Goal: Task Accomplishment & Management: Manage account settings

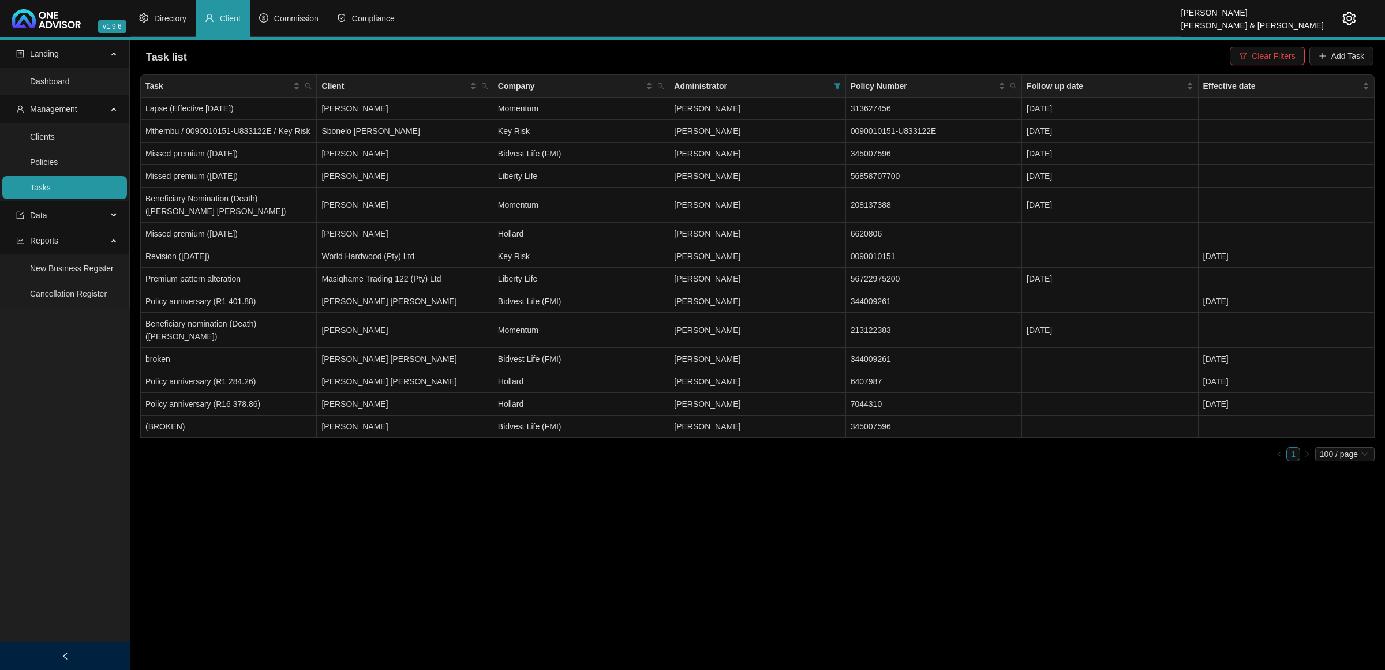
drag, startPoint x: 1345, startPoint y: 8, endPoint x: 1349, endPoint y: 16, distance: 9.0
click at [1346, 8] on div at bounding box center [1340, 18] width 32 height 37
drag, startPoint x: 870, startPoint y: 448, endPoint x: 820, endPoint y: 494, distance: 68.2
click at [820, 494] on main "Landing Dashboard Management Clients Policies Tasks Data Reports New Business R…" at bounding box center [692, 355] width 1385 height 630
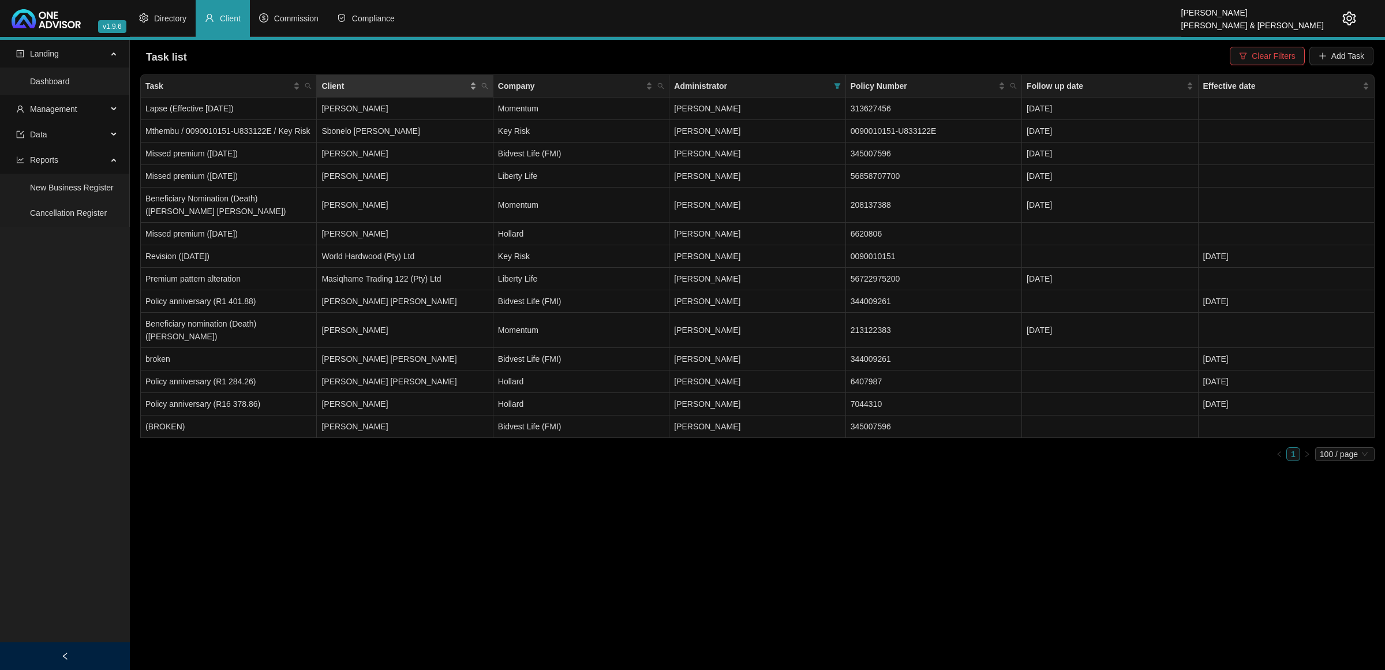
click at [464, 84] on span "Client" at bounding box center [394, 86] width 145 height 13
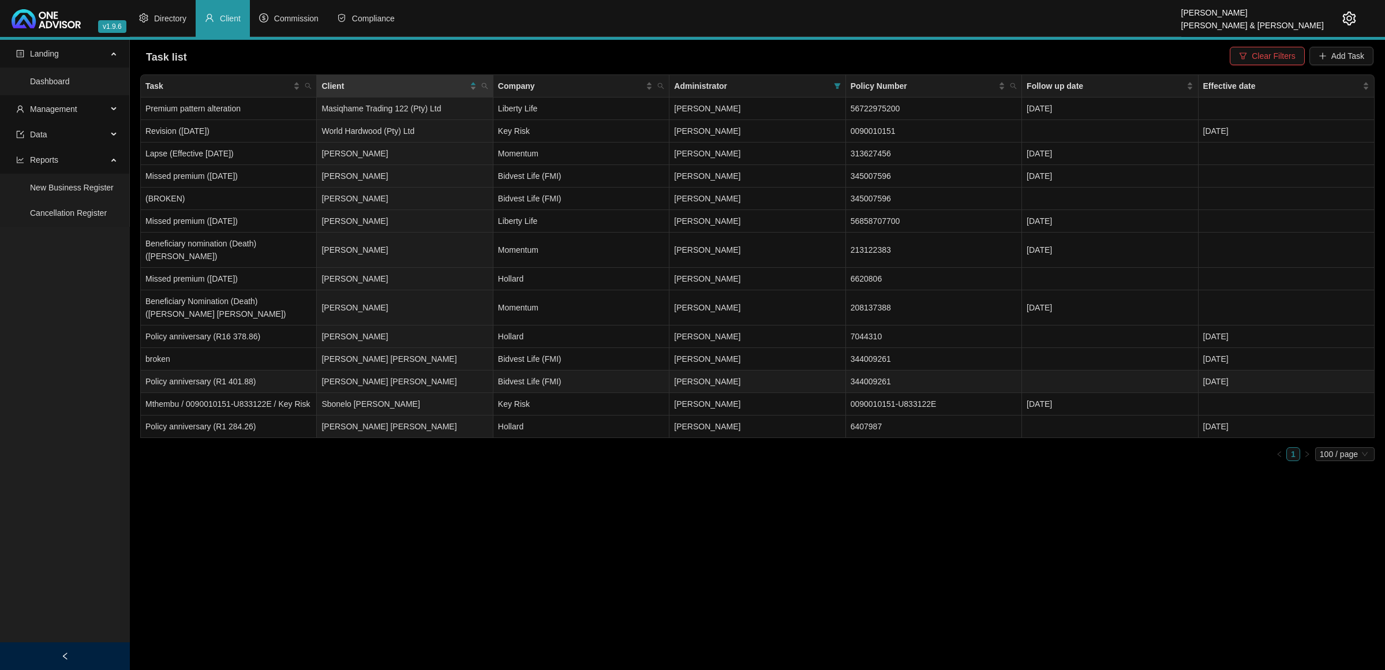
click at [334, 371] on td "[PERSON_NAME] [PERSON_NAME]" at bounding box center [405, 382] width 176 height 23
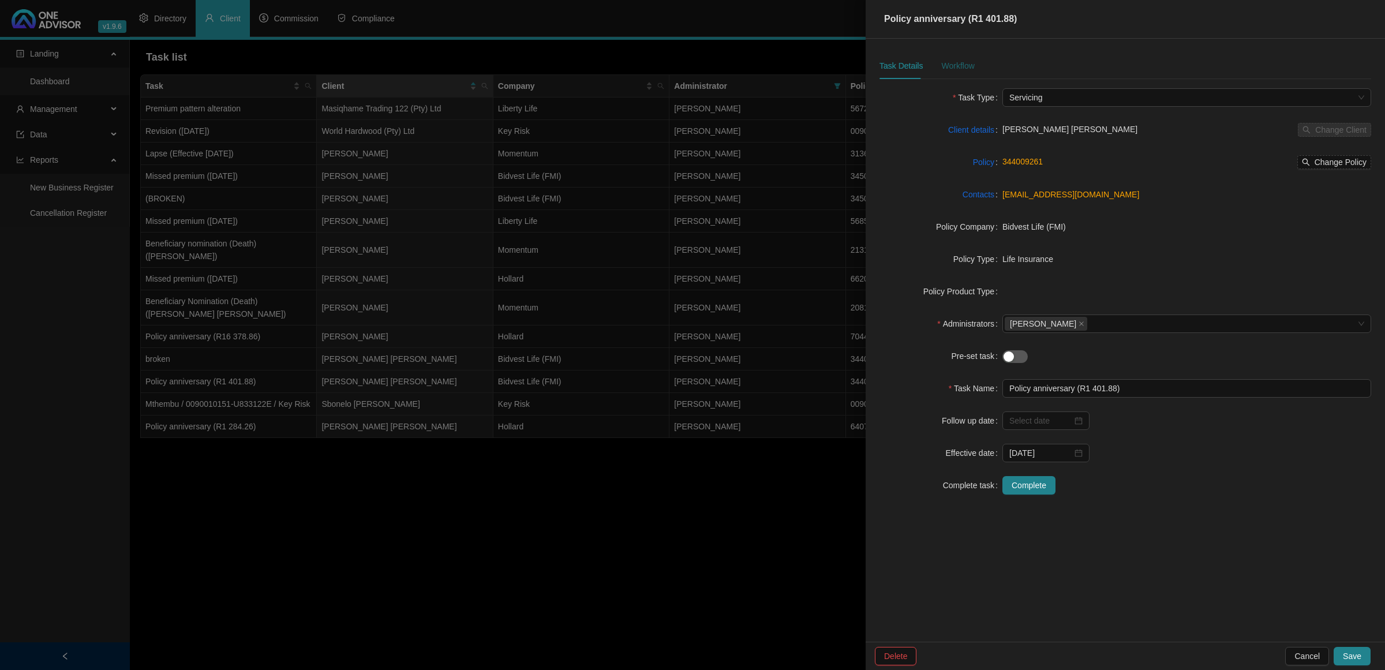
click at [960, 68] on div "Workflow" at bounding box center [957, 65] width 33 height 13
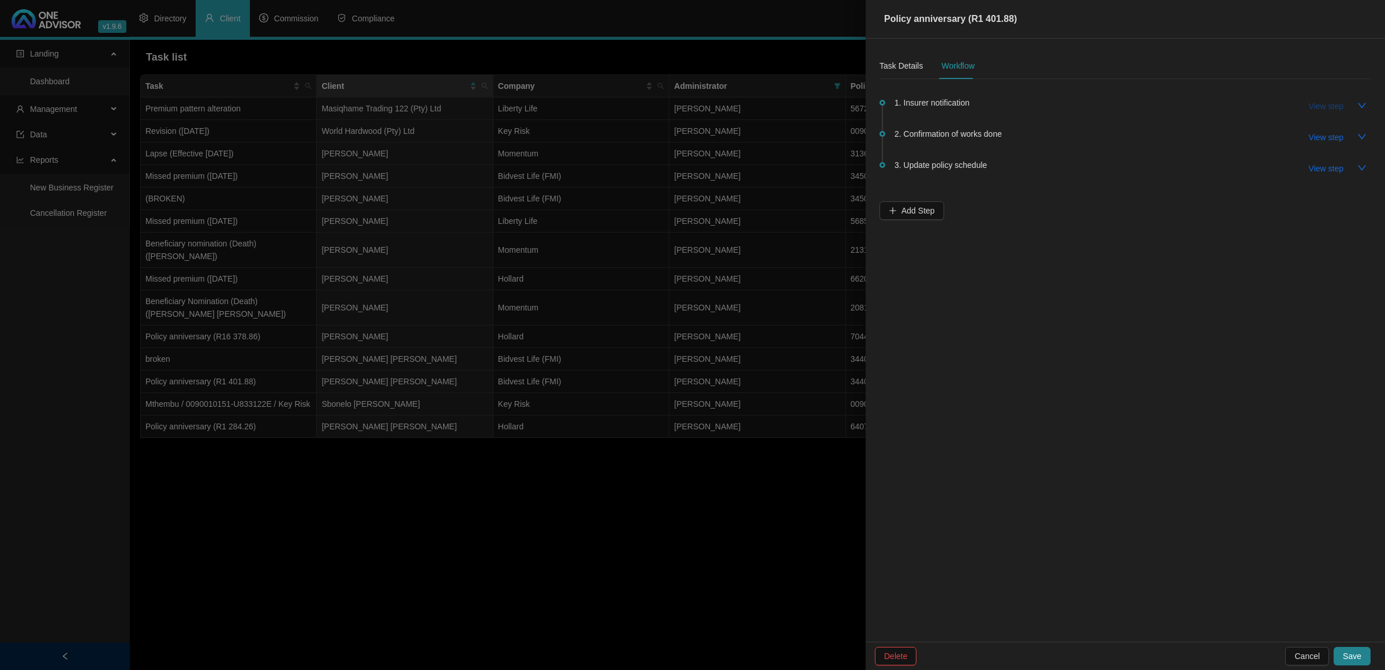
click at [1320, 108] on span "View step" at bounding box center [1326, 106] width 35 height 13
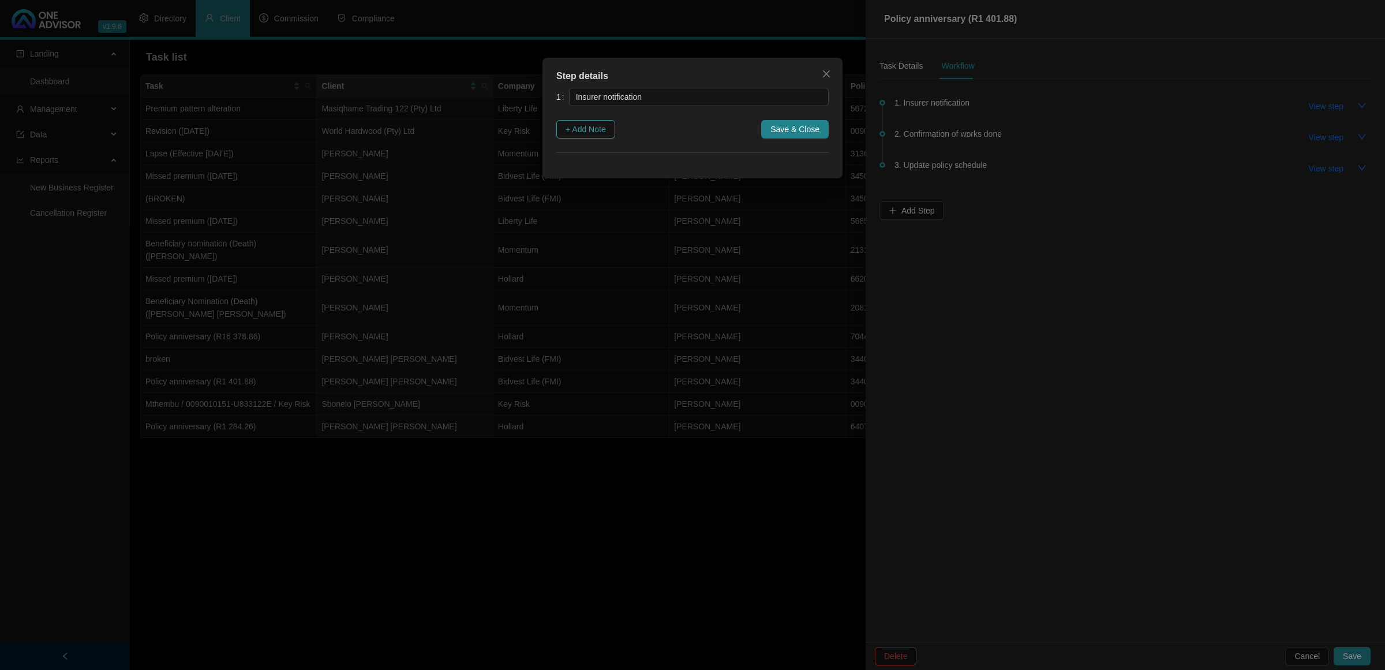
click at [593, 129] on span "+ Add Note" at bounding box center [586, 129] width 40 height 13
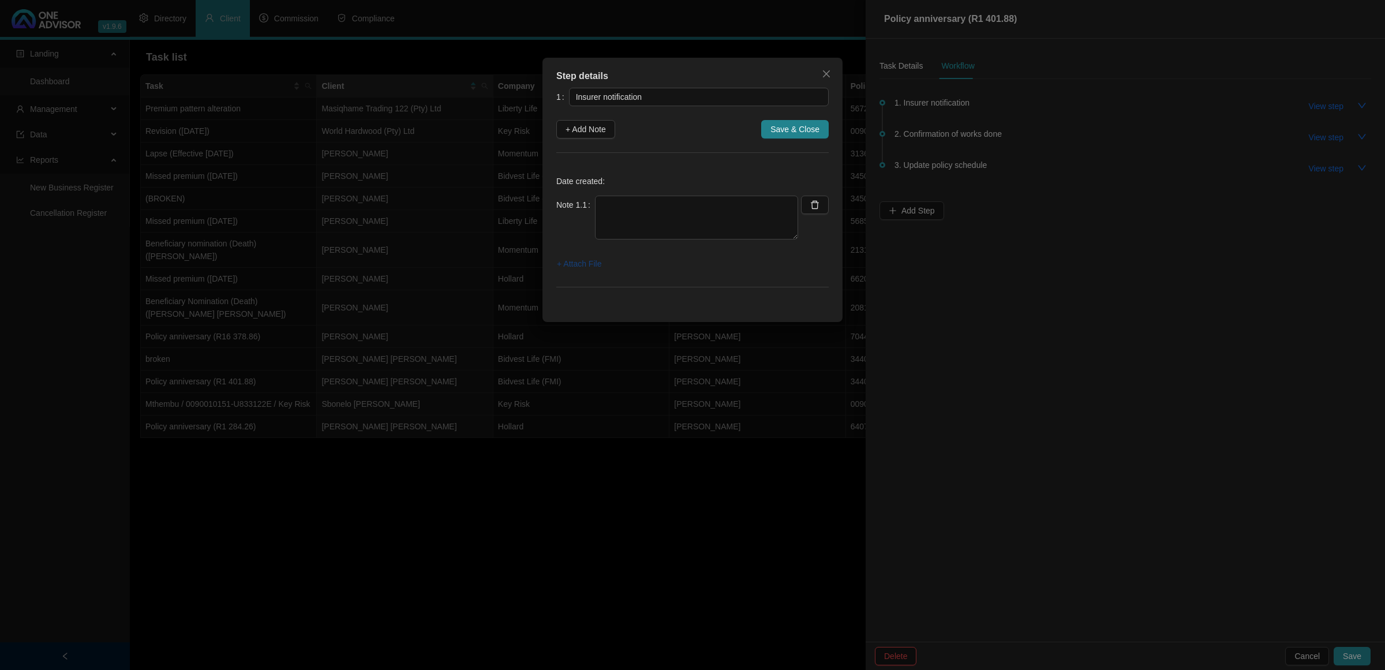
click at [573, 263] on span "+ Attach File" at bounding box center [579, 263] width 44 height 13
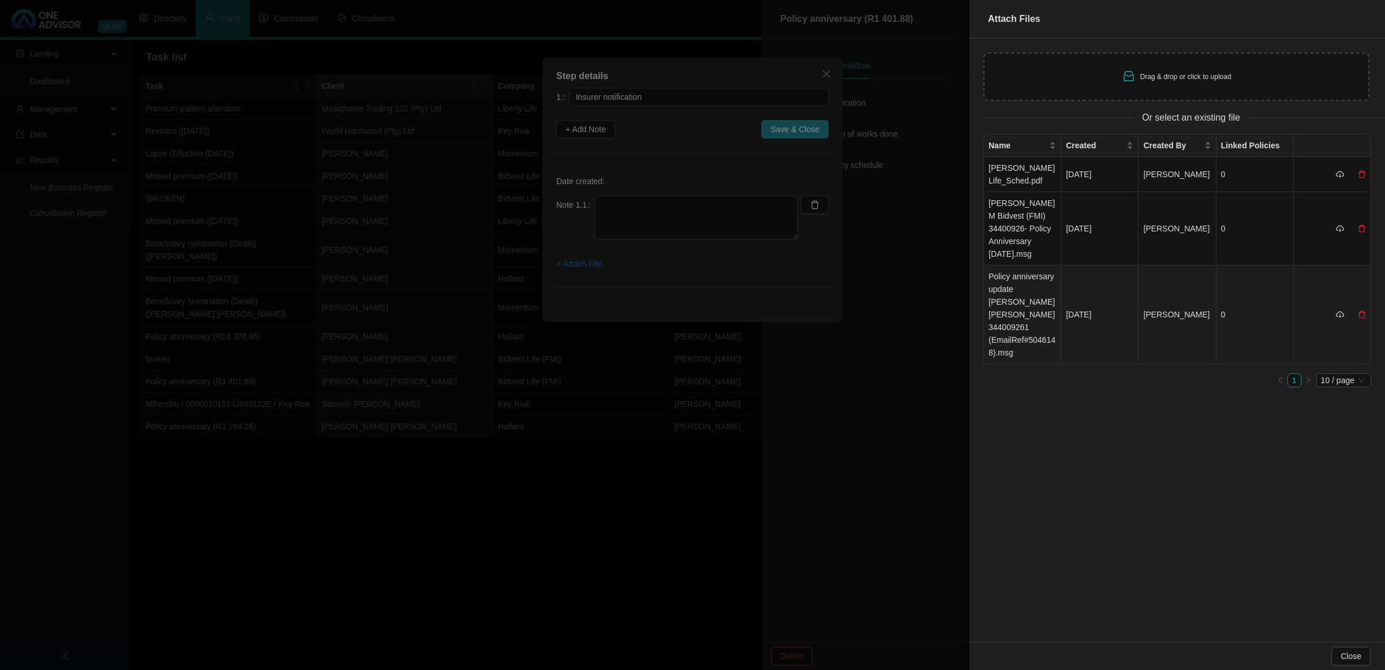
click at [1025, 297] on td "Policy anniversary update [PERSON_NAME] [PERSON_NAME] 344009261 (EmailRef#50461…" at bounding box center [1022, 315] width 77 height 99
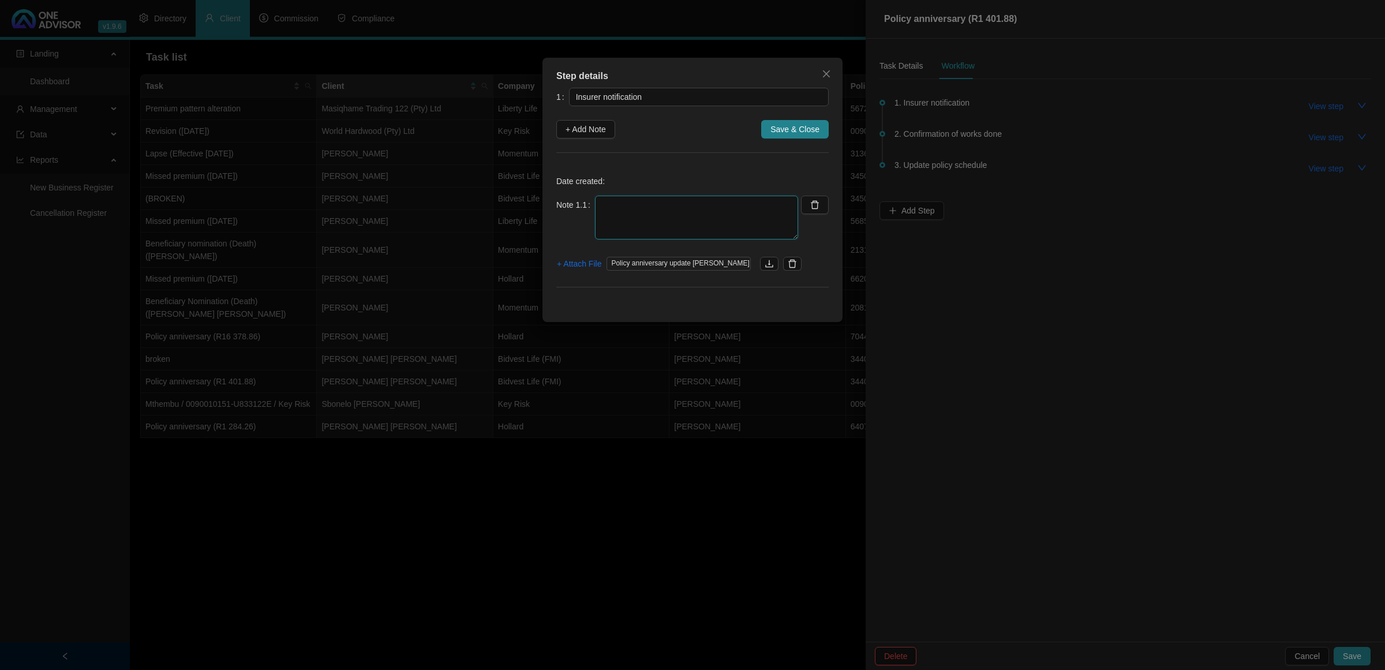
click at [659, 205] on textarea at bounding box center [696, 218] width 203 height 44
type textarea "[DATE] Received notification of policy anniversary"
click at [794, 133] on span "Save & Close" at bounding box center [795, 129] width 49 height 13
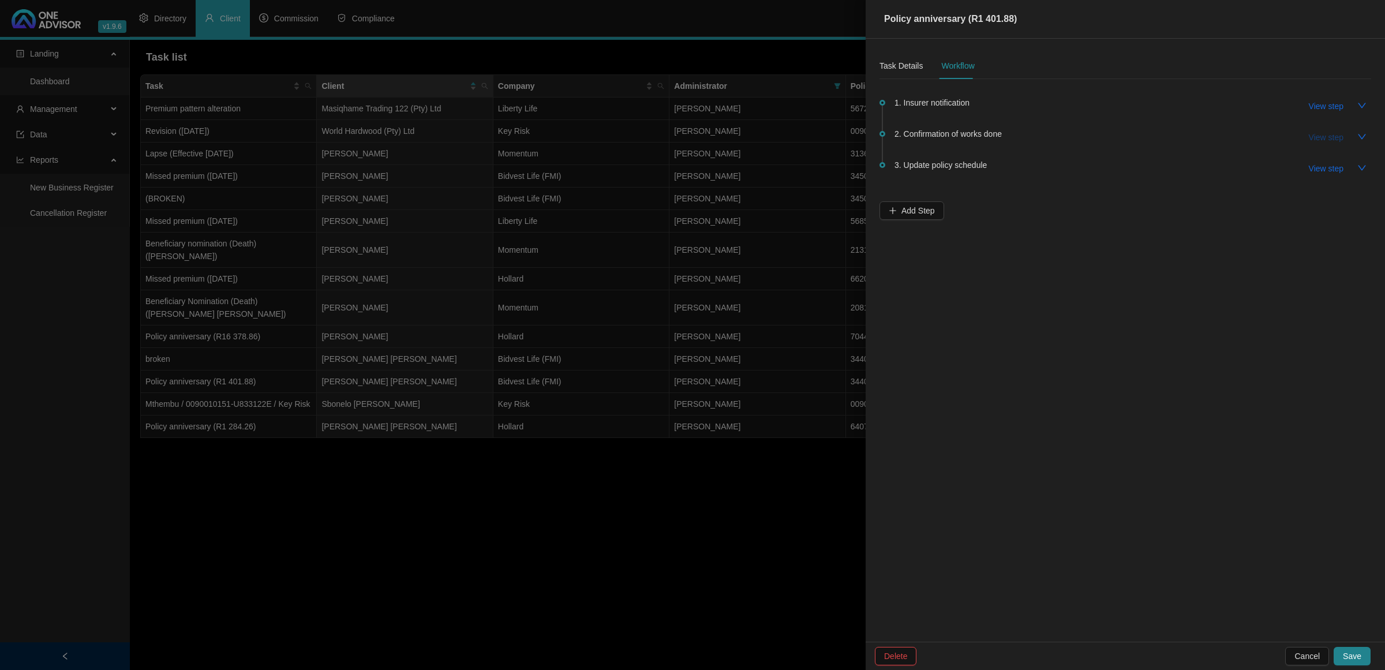
click at [1319, 136] on span "View step" at bounding box center [1326, 137] width 35 height 13
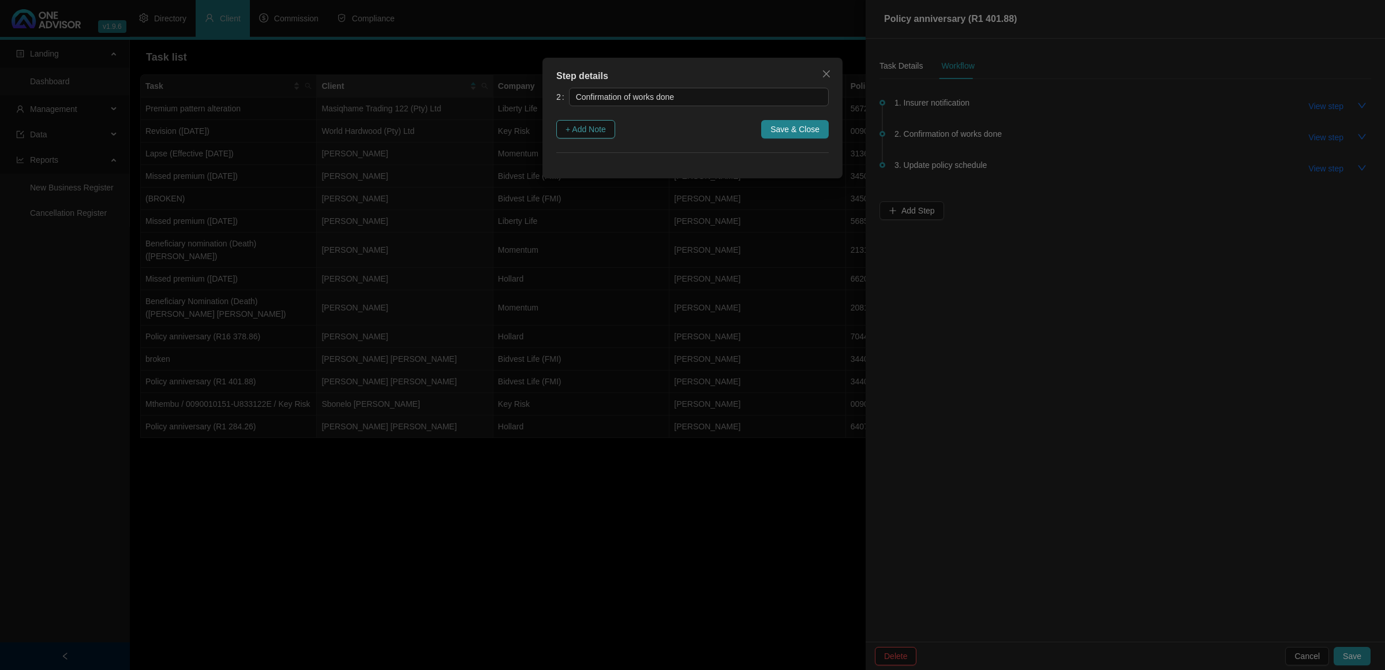
click at [599, 125] on span "+ Add Note" at bounding box center [586, 129] width 40 height 13
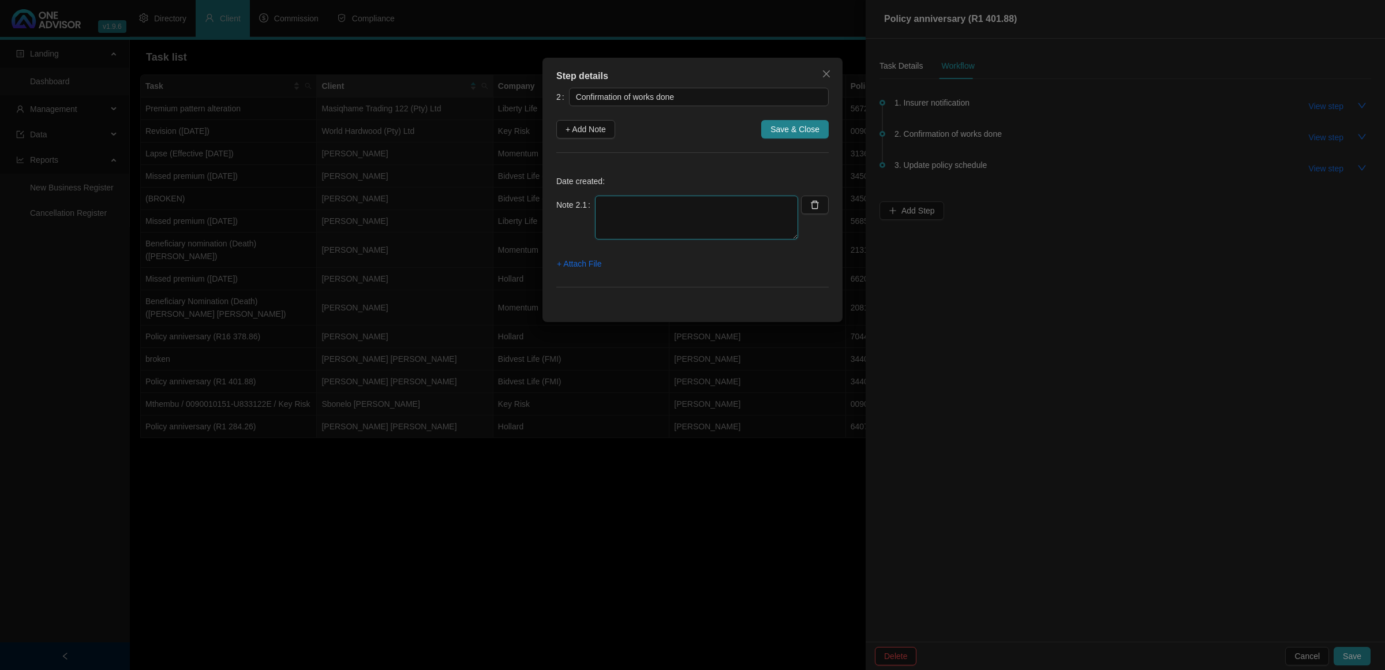
click at [670, 205] on textarea at bounding box center [696, 218] width 203 height 44
type textarea "[DATE] - Emailed Anniversary letter / email to client"
click at [593, 269] on span "+ Attach File" at bounding box center [579, 263] width 44 height 13
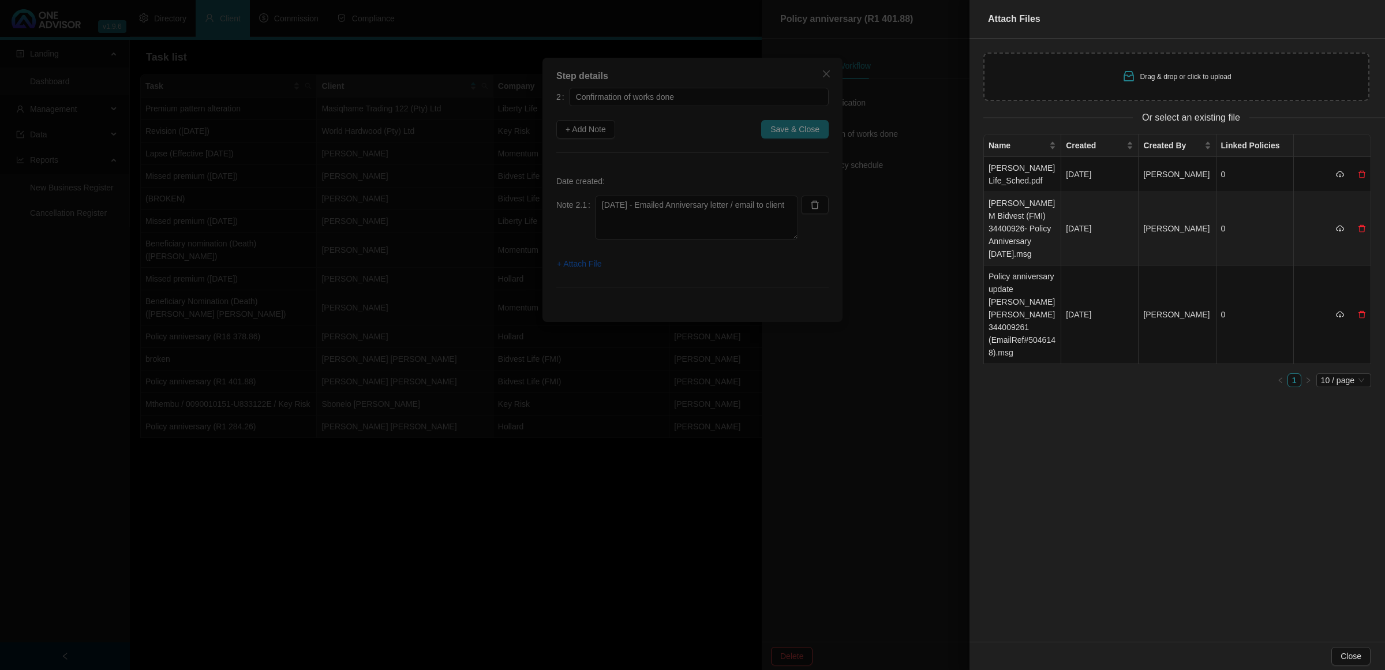
click at [1002, 222] on td "[PERSON_NAME] M Bidvest (FMI) 34400926- Policy Anniversary [DATE].msg" at bounding box center [1022, 228] width 77 height 73
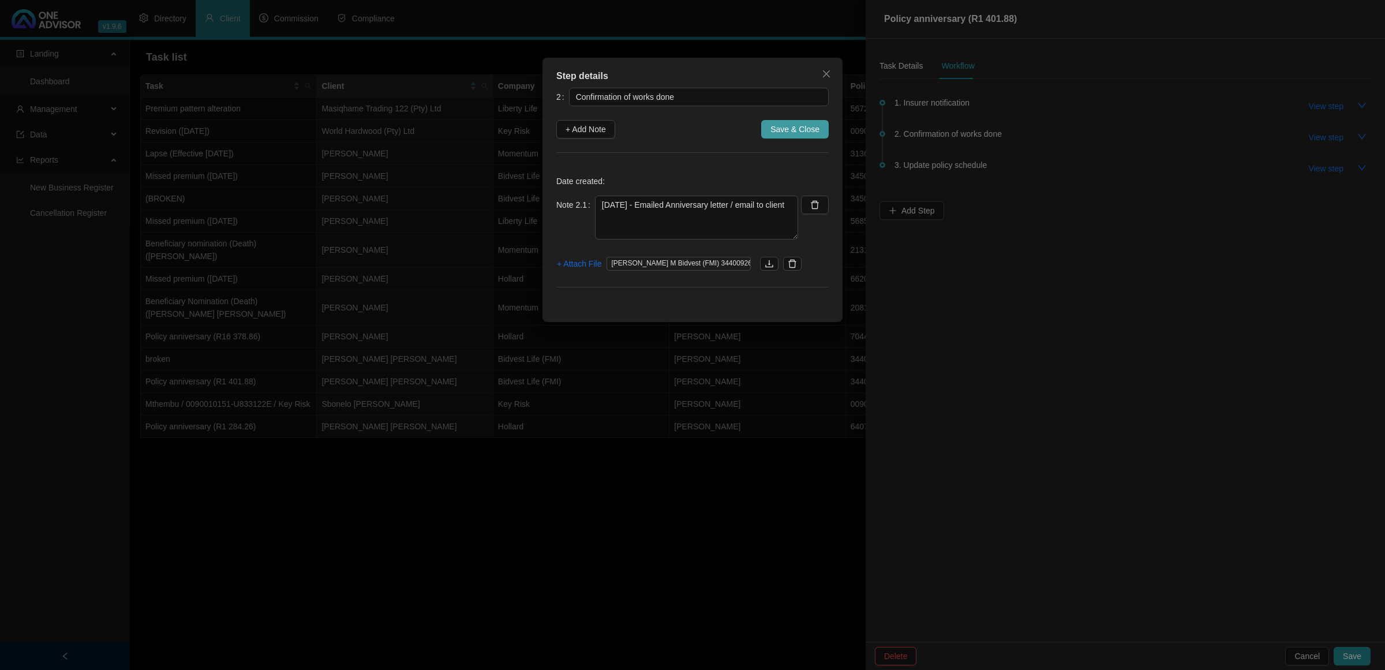
click at [819, 133] on span "Save & Close" at bounding box center [795, 129] width 49 height 13
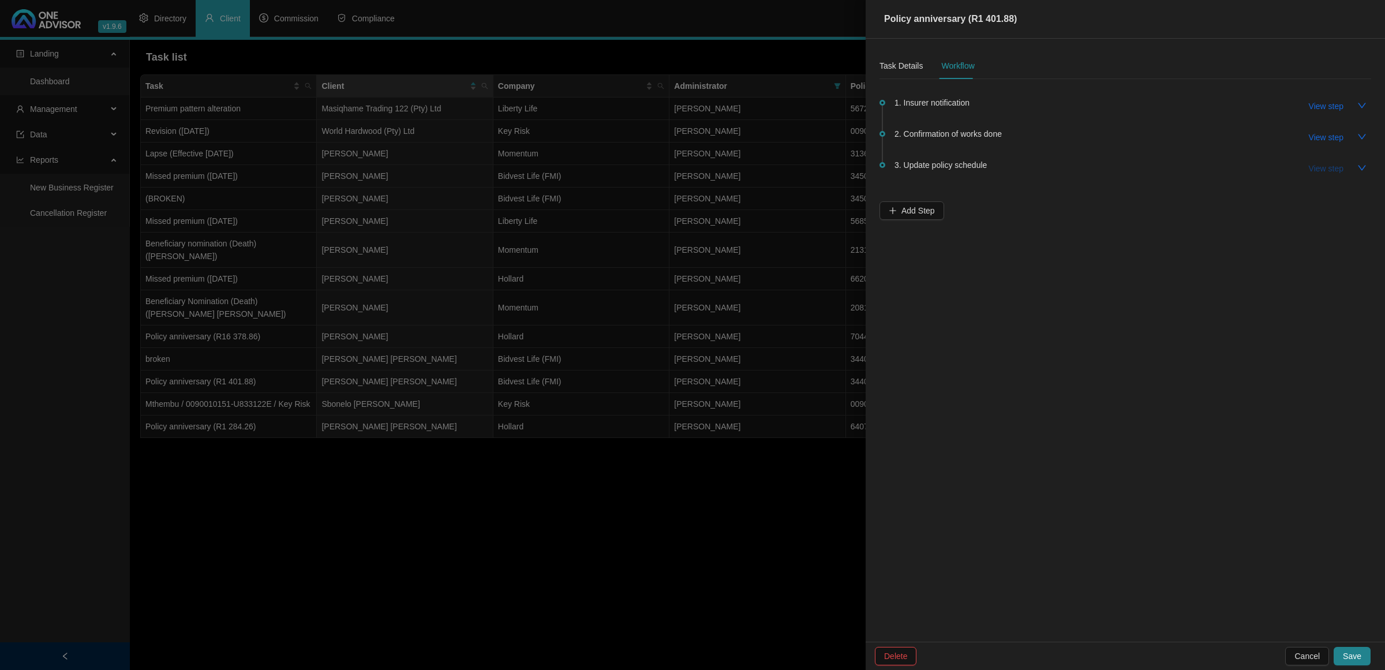
click at [1316, 168] on span "View step" at bounding box center [1326, 168] width 35 height 13
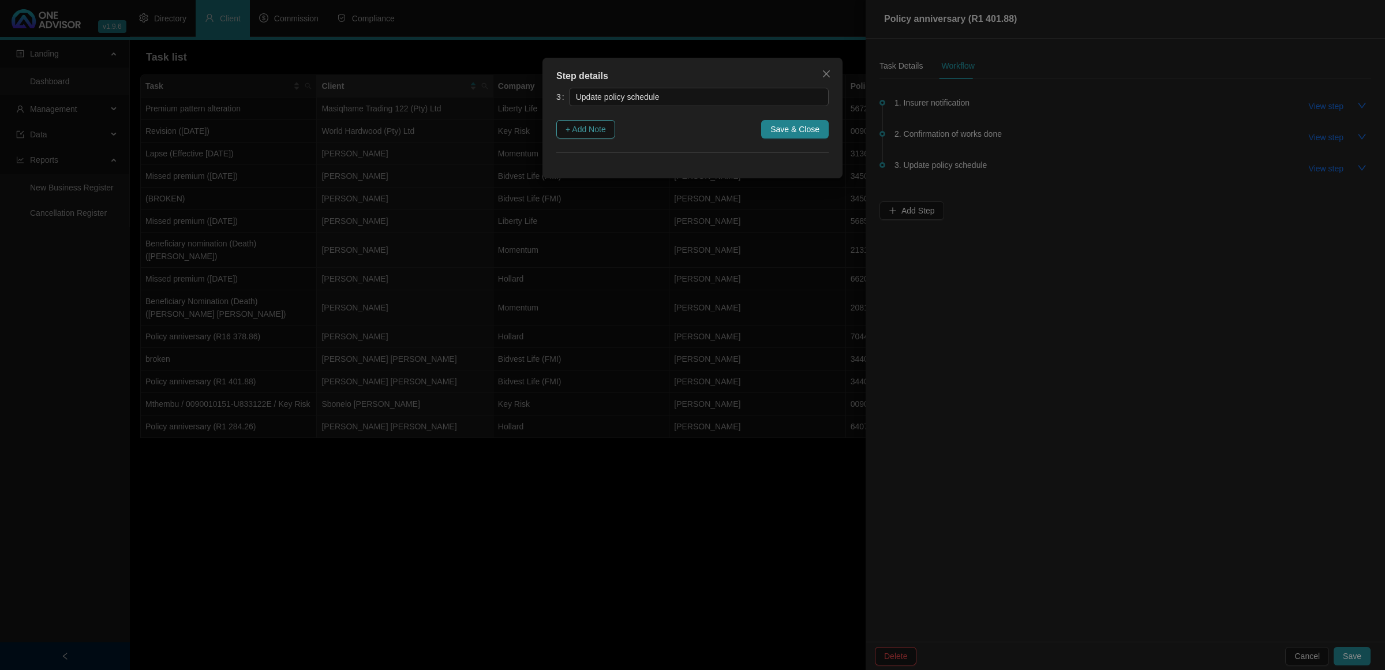
click at [577, 133] on span "+ Add Note" at bounding box center [586, 129] width 40 height 13
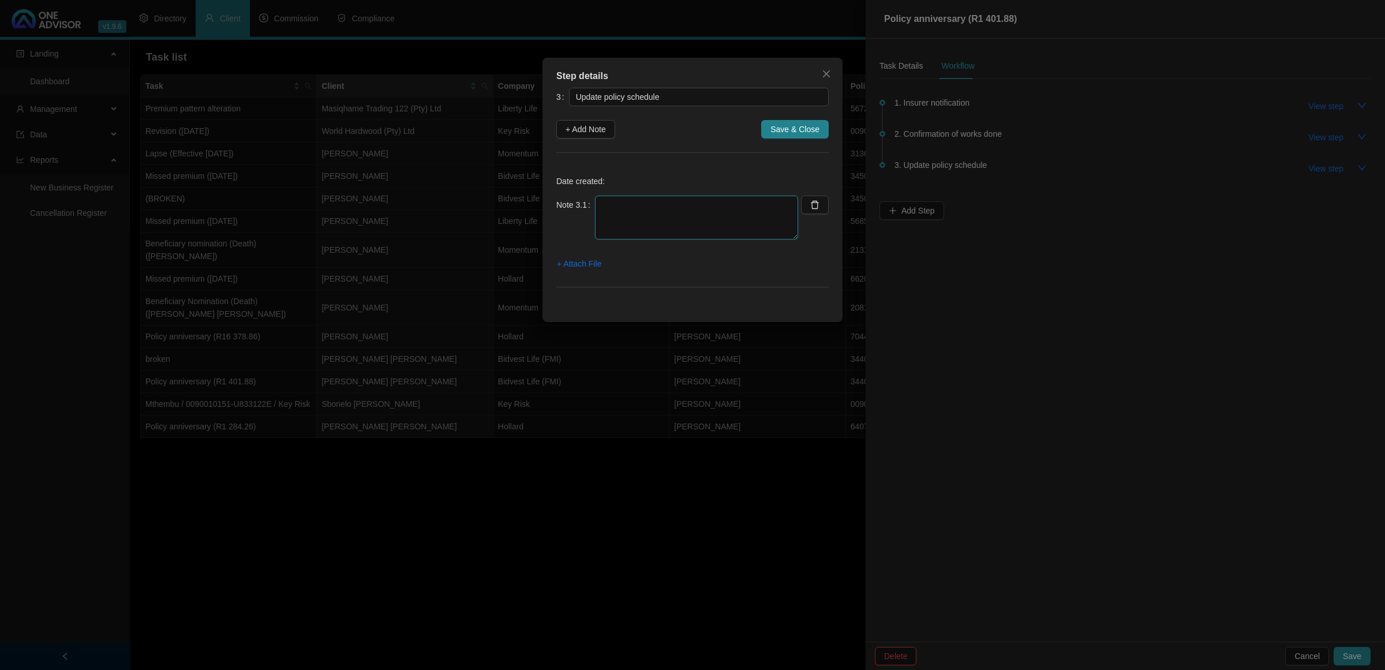
click at [658, 216] on textarea at bounding box center [696, 218] width 203 height 44
type textarea "[DATE] Updated Life Schedule"
click at [566, 257] on button "+ Attach File" at bounding box center [579, 264] width 46 height 18
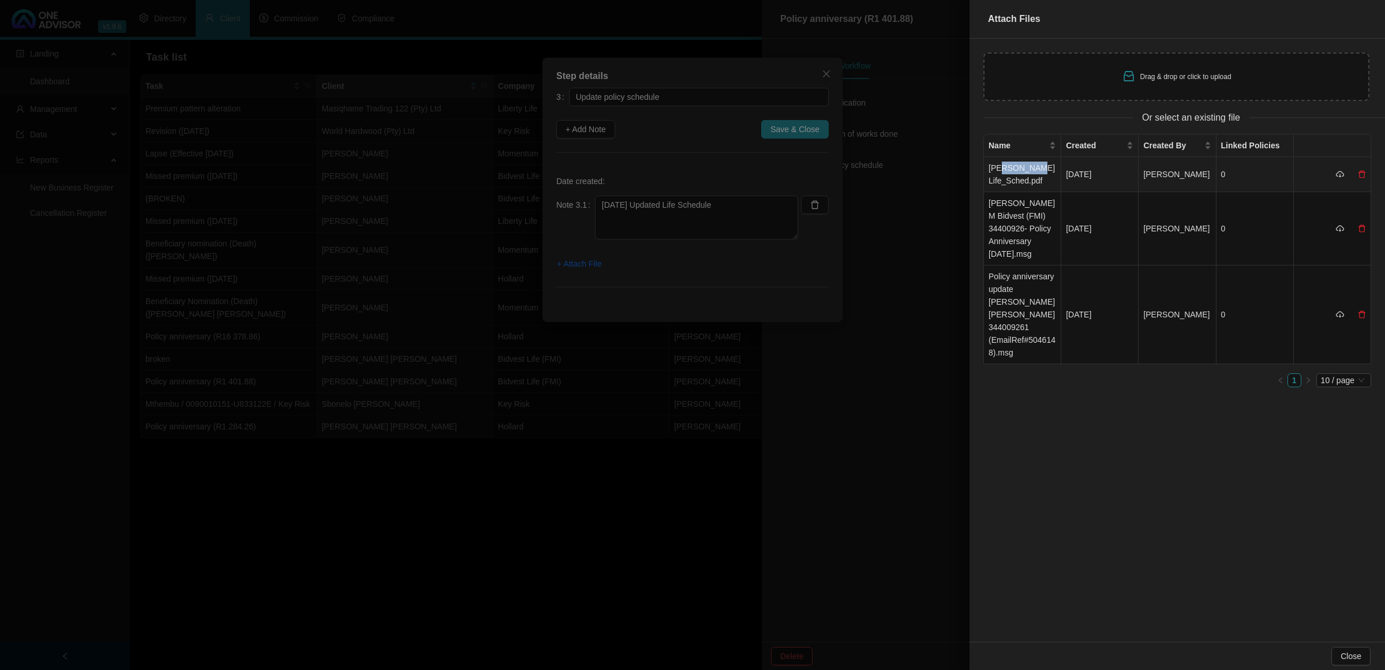
click at [1003, 174] on td "[PERSON_NAME] Life_Sched.pdf" at bounding box center [1022, 174] width 77 height 35
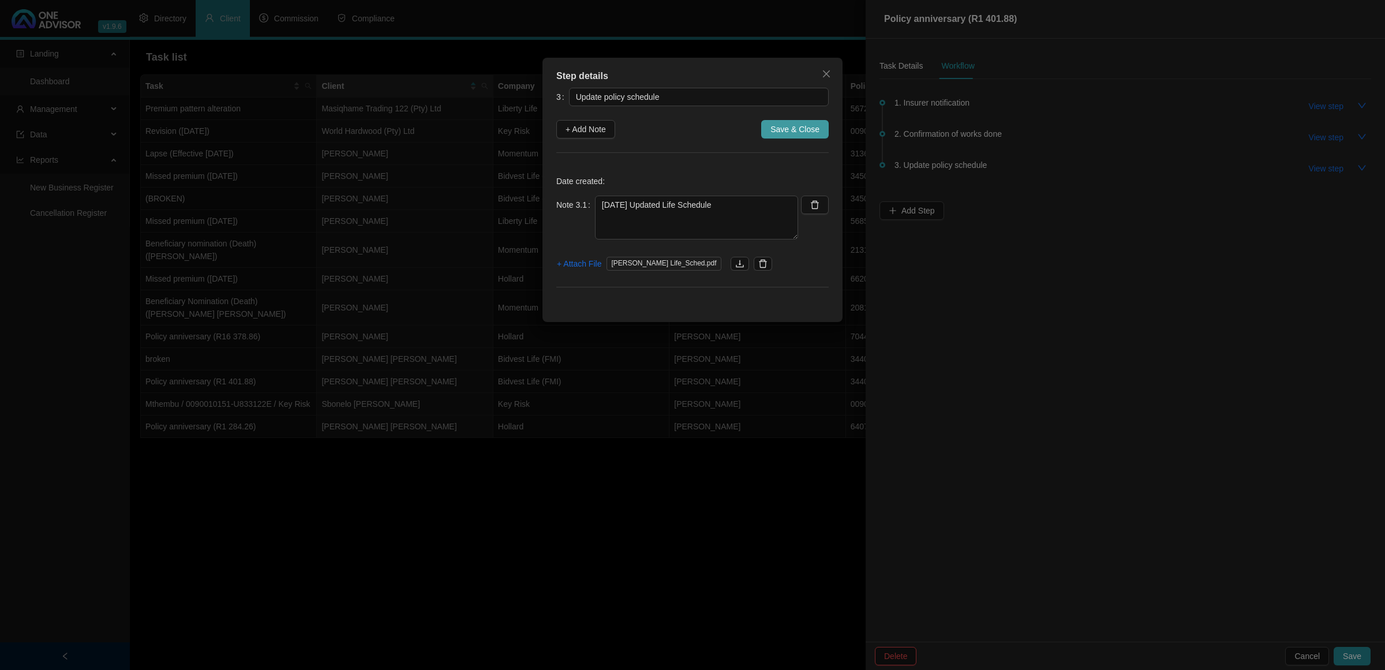
click at [783, 126] on span "Save & Close" at bounding box center [795, 129] width 49 height 13
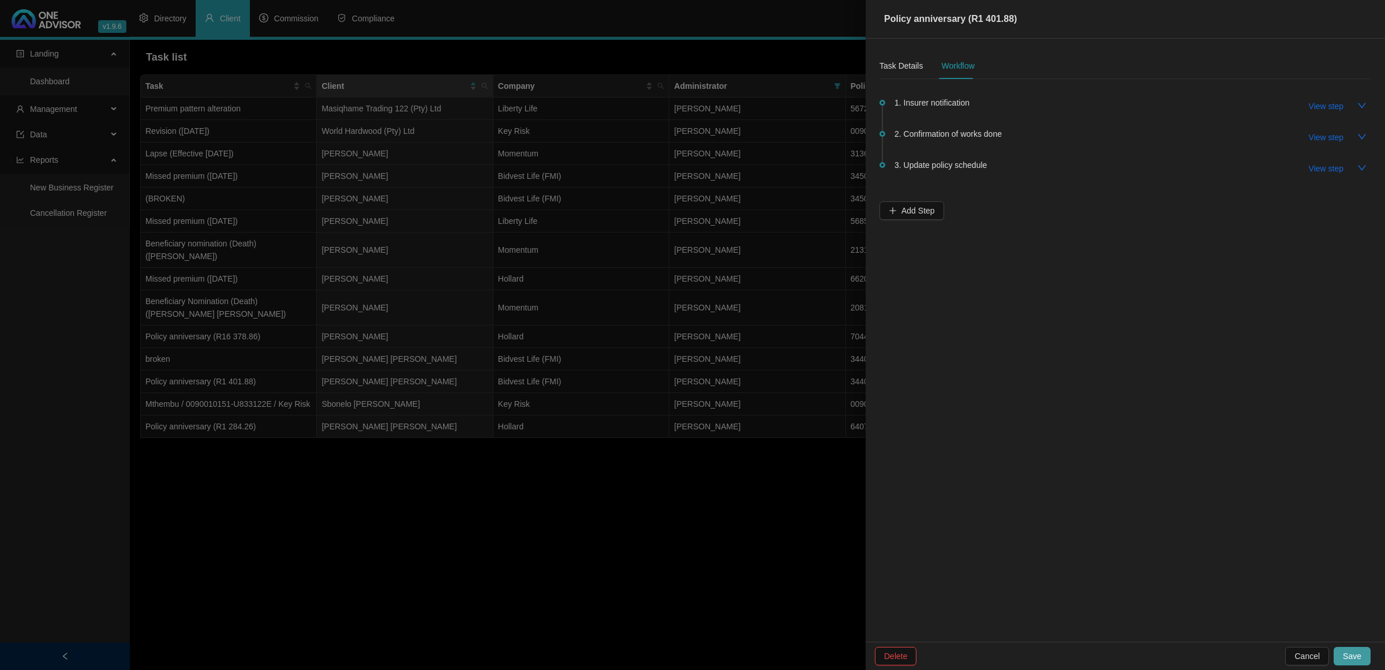
click at [1352, 655] on span "Save" at bounding box center [1352, 656] width 18 height 13
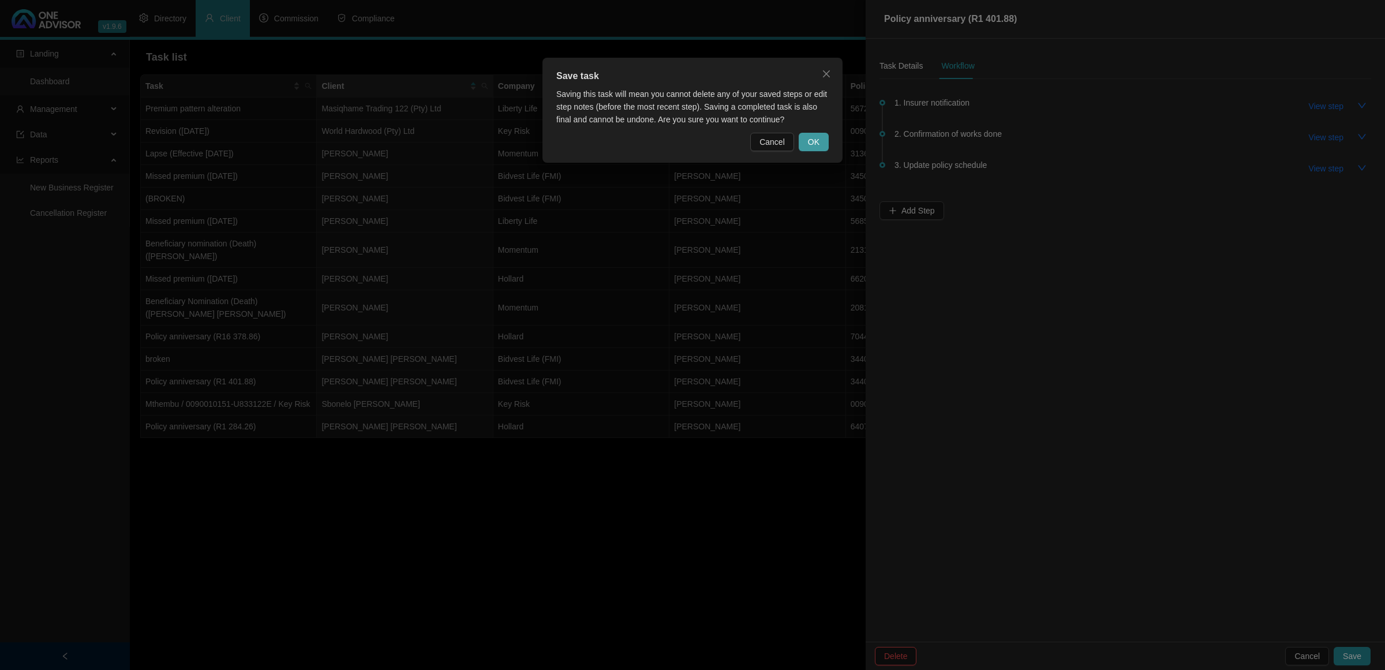
click at [812, 141] on span "OK" at bounding box center [814, 142] width 12 height 13
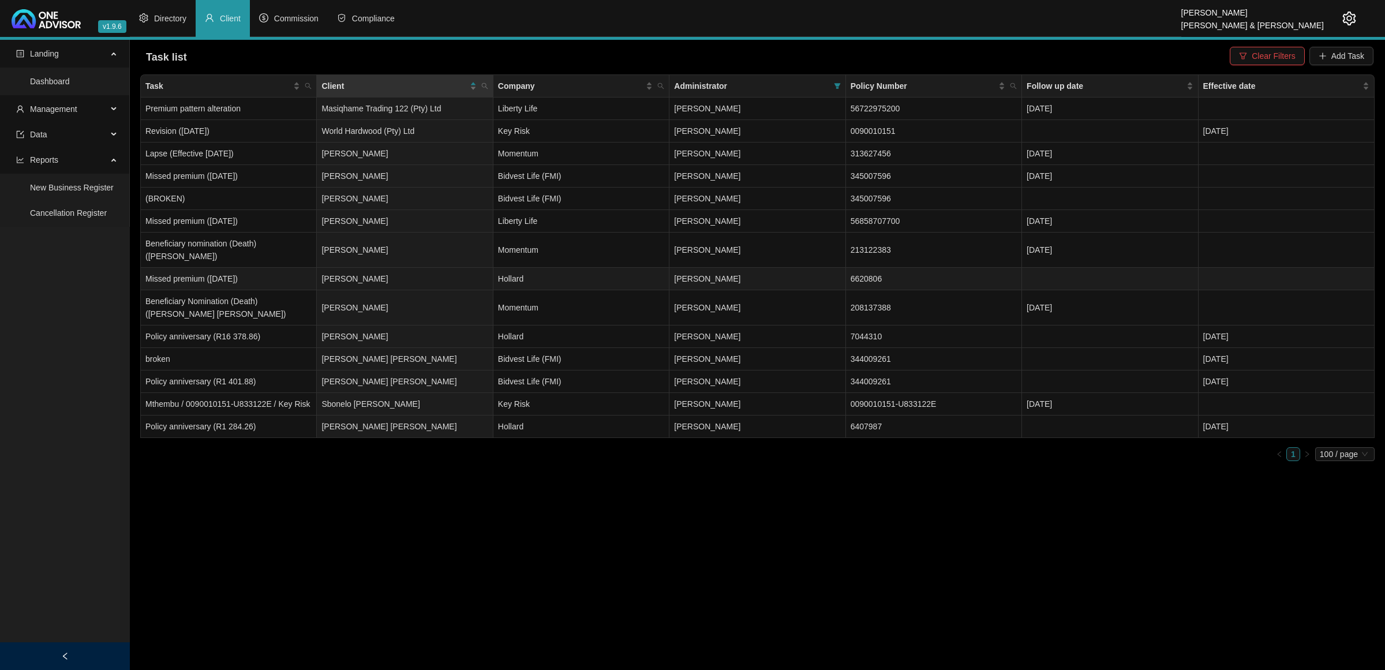
click at [379, 268] on td "[PERSON_NAME]" at bounding box center [405, 279] width 176 height 23
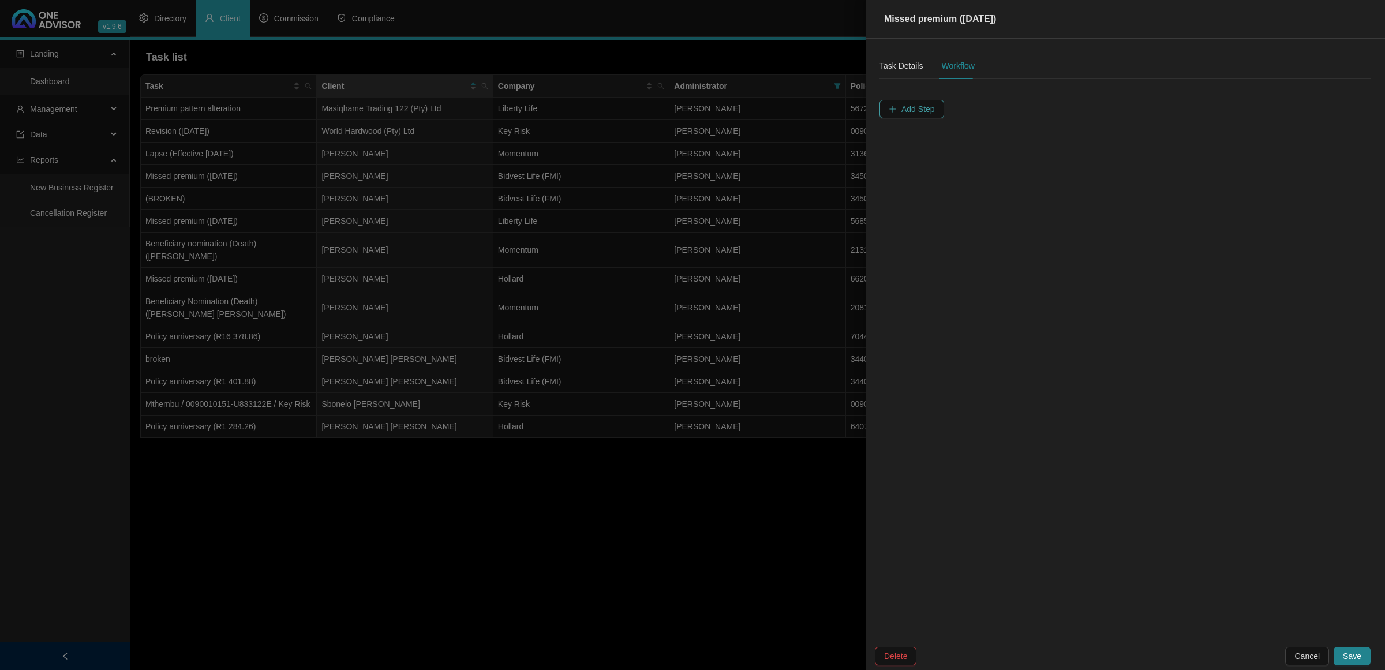
click at [921, 111] on span "Add Step" at bounding box center [918, 109] width 33 height 13
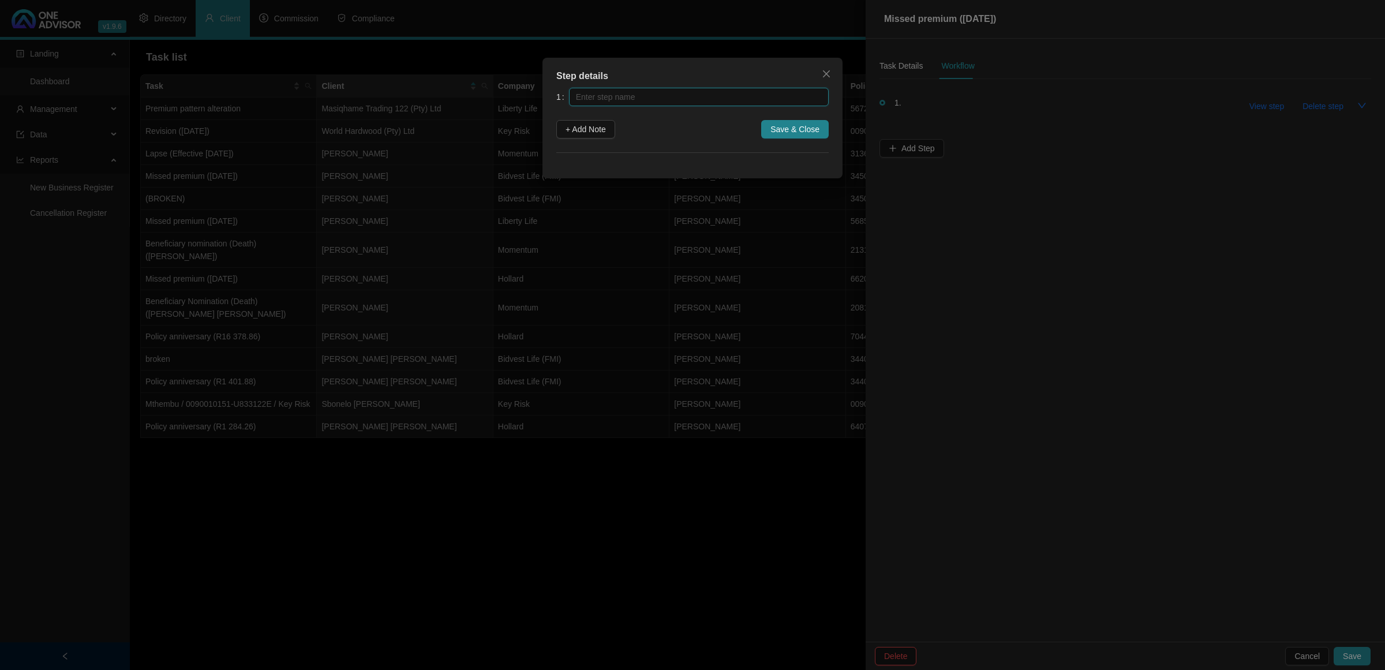
click at [706, 99] on input "text" at bounding box center [699, 97] width 260 height 18
type input "Insurer Notification"
click at [788, 130] on span "Save & Close" at bounding box center [795, 129] width 49 height 13
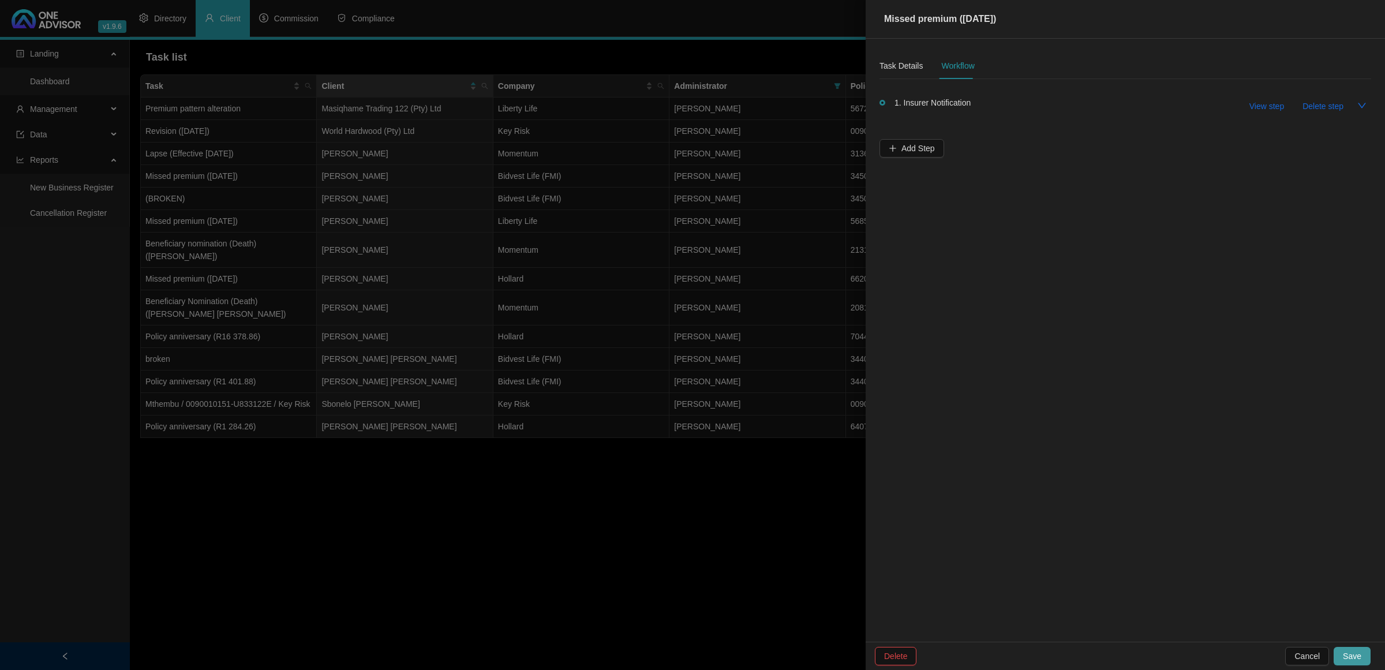
click at [1357, 651] on span "Save" at bounding box center [1352, 656] width 18 height 13
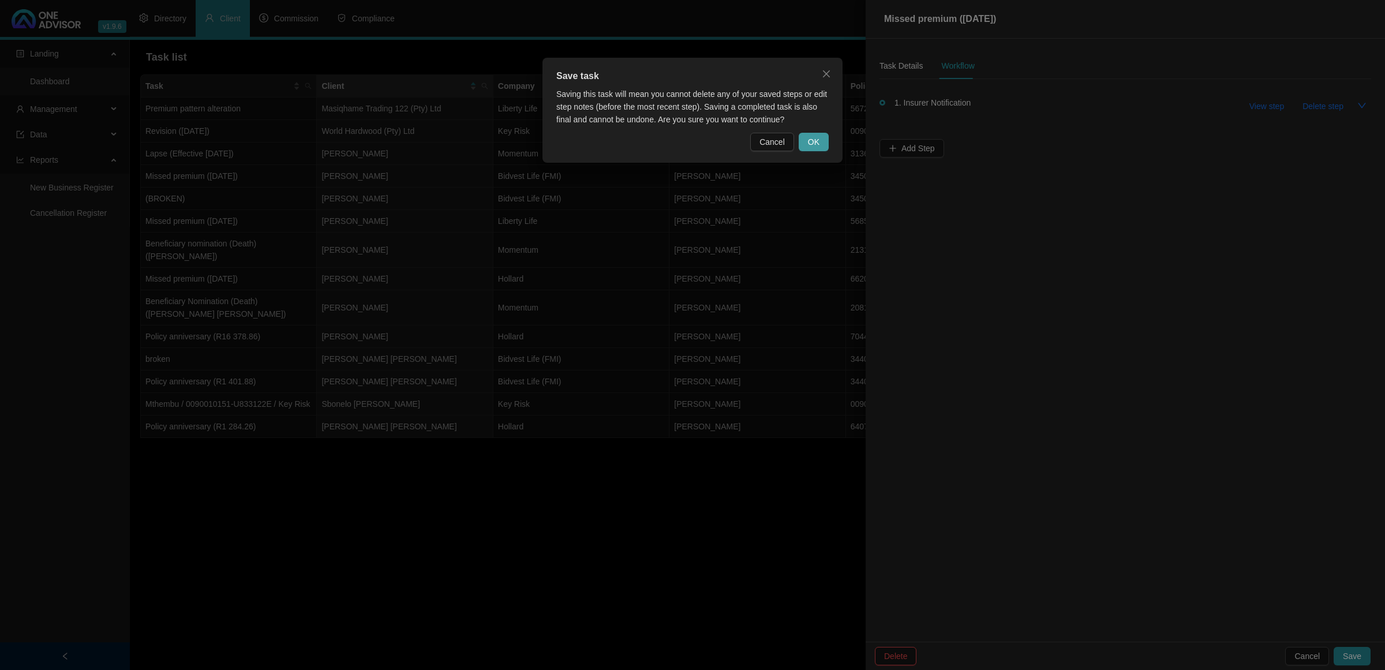
click at [809, 141] on span "OK" at bounding box center [814, 142] width 12 height 13
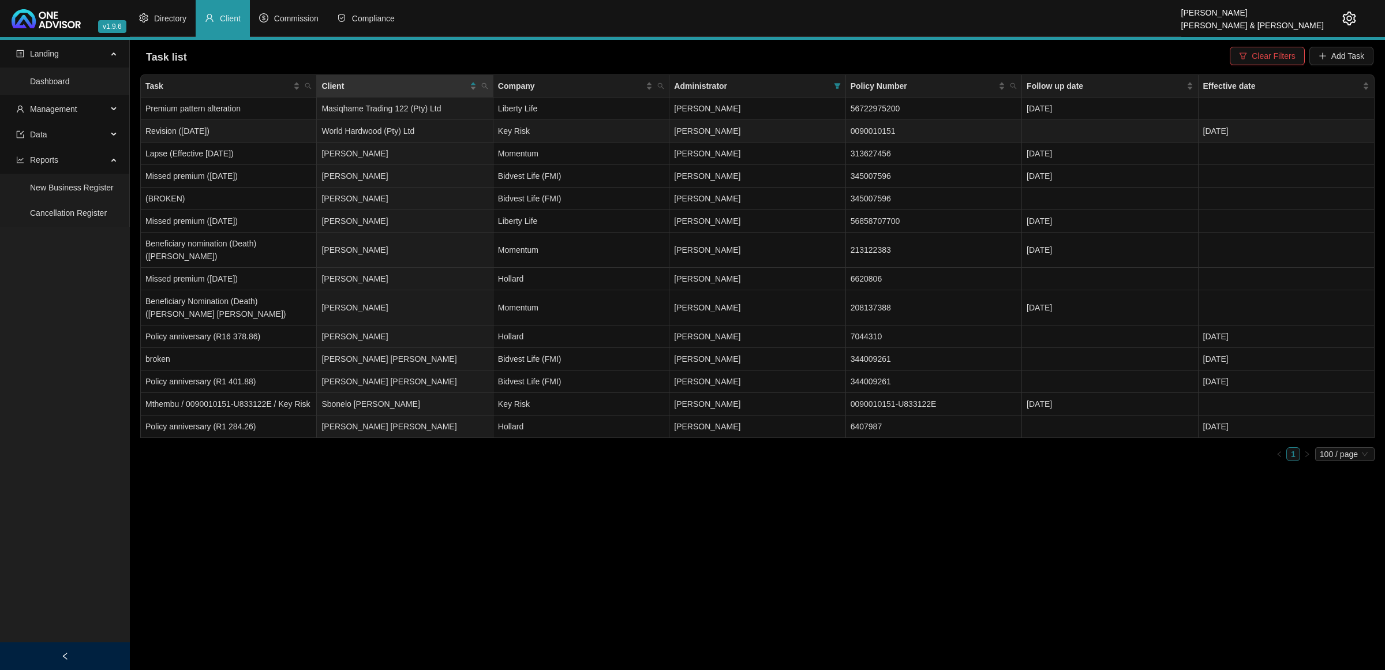
click at [394, 134] on td "World Hardwood (Pty) Ltd" at bounding box center [405, 131] width 176 height 23
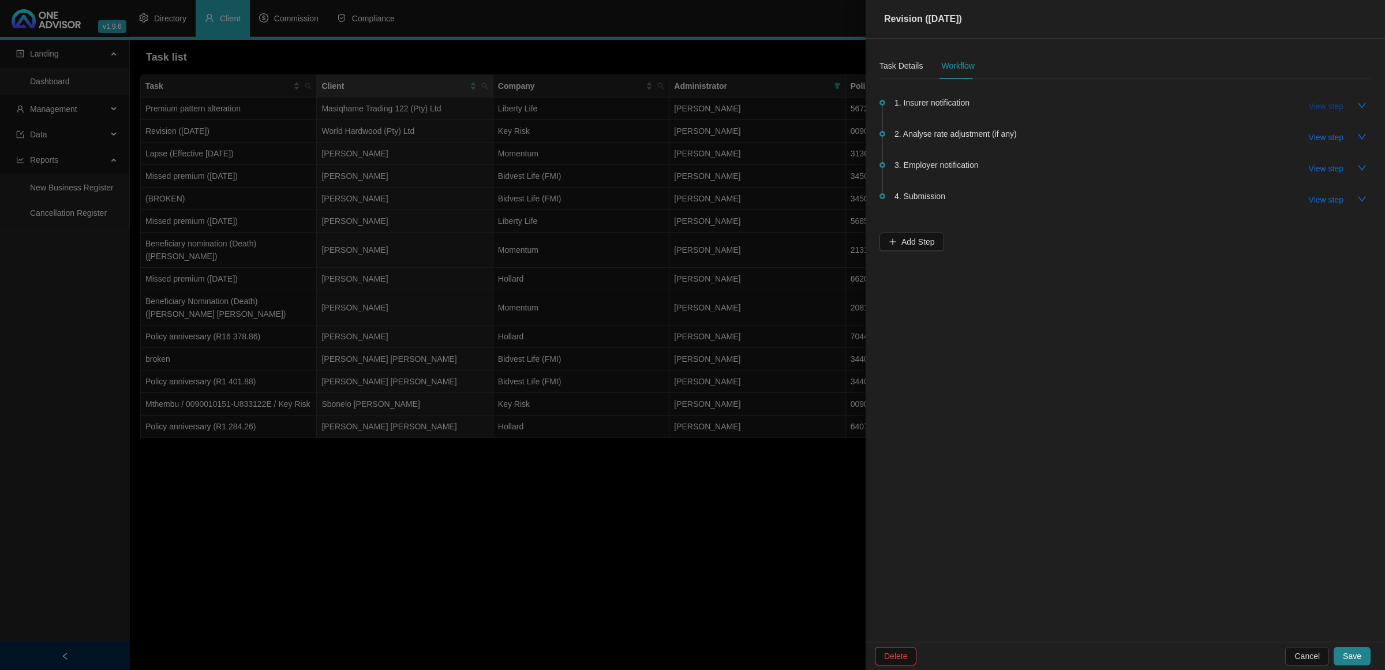
click at [1320, 110] on span "View step" at bounding box center [1326, 106] width 35 height 13
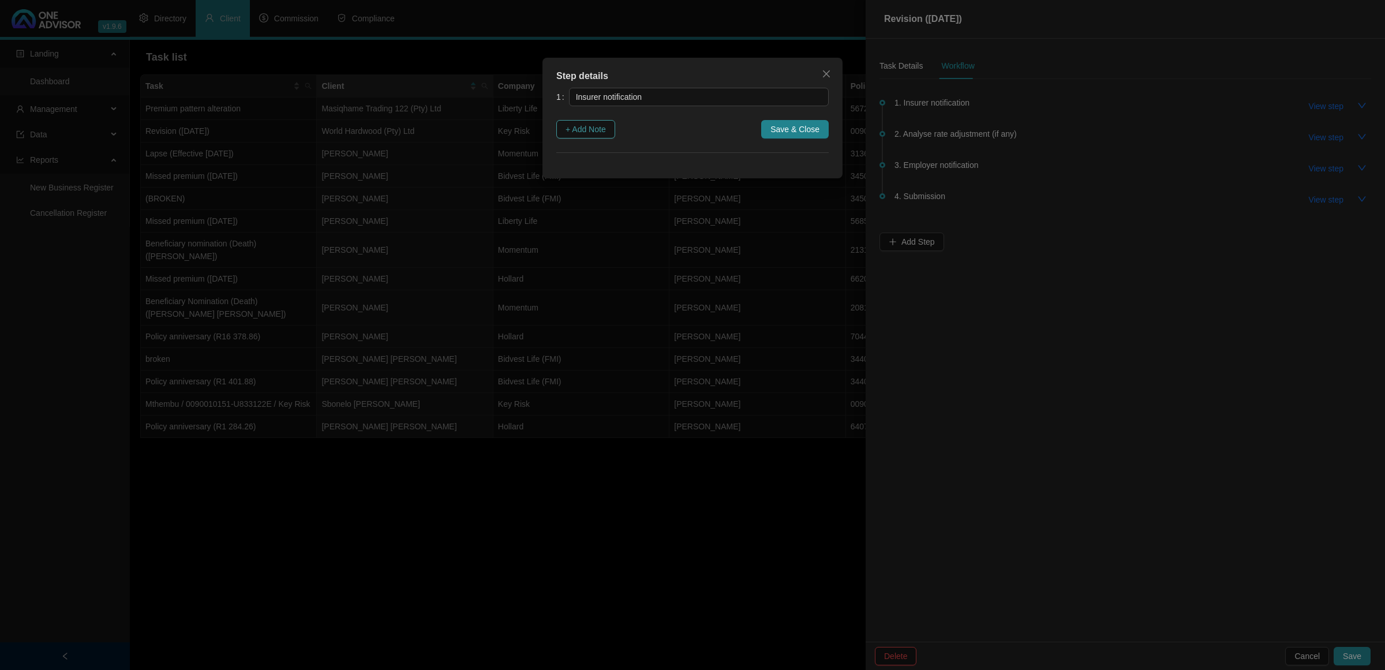
click at [606, 130] on span "+ Add Note" at bounding box center [586, 129] width 40 height 13
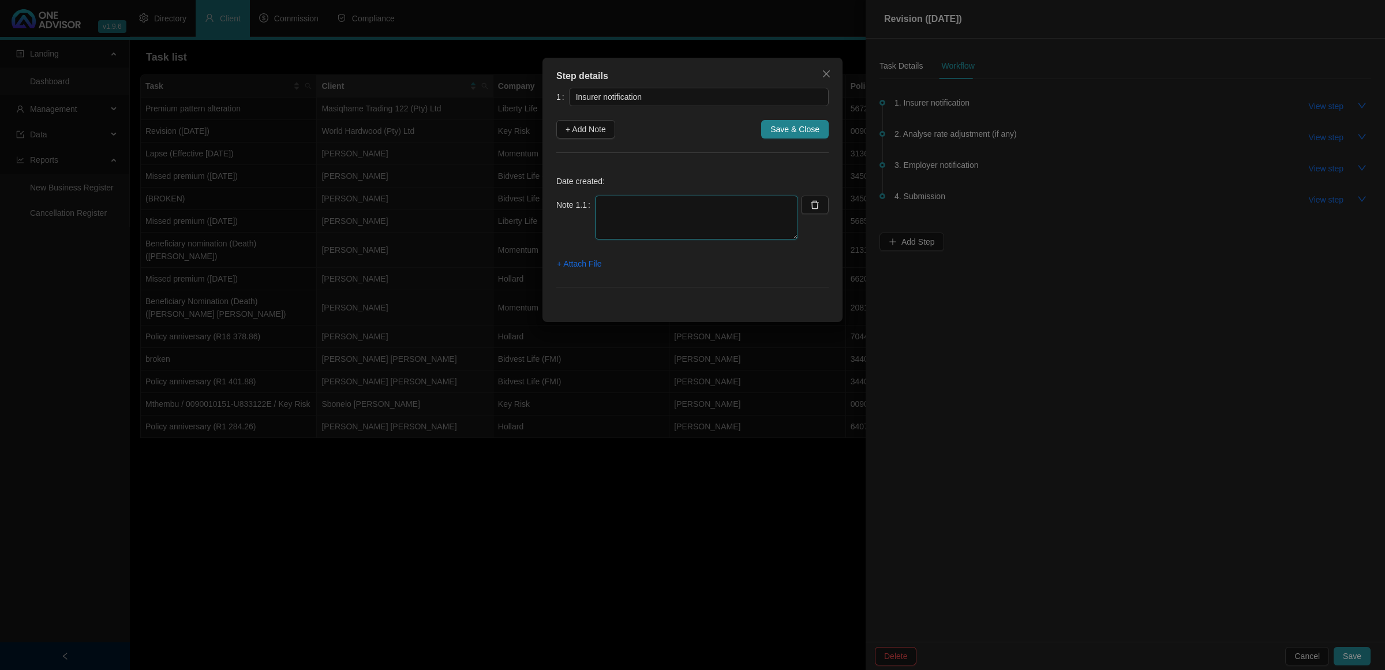
click at [656, 217] on textarea at bounding box center [696, 218] width 203 height 44
click at [627, 218] on textarea at bounding box center [696, 218] width 203 height 44
click at [693, 226] on textarea at bounding box center [696, 218] width 203 height 44
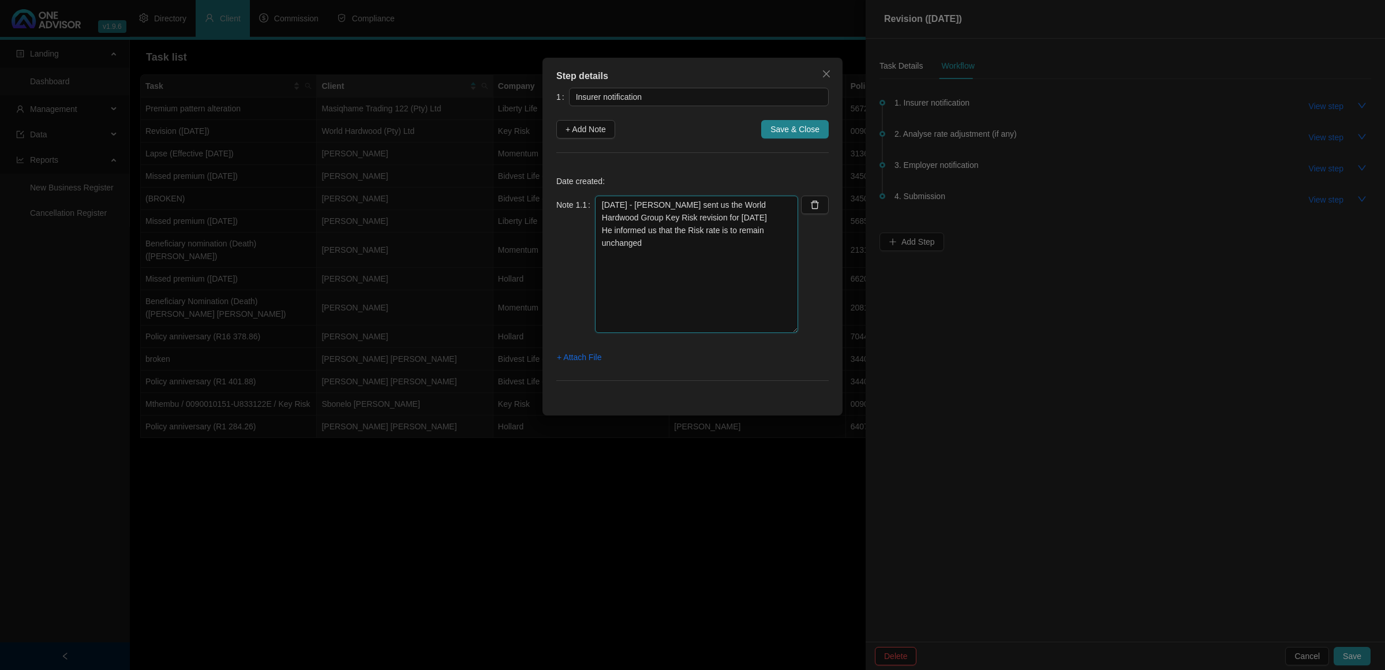
drag, startPoint x: 793, startPoint y: 235, endPoint x: 780, endPoint y: 329, distance: 94.9
click at [780, 329] on textarea "[DATE] - [PERSON_NAME] sent us the World Hardwood Group Key Risk revision for […" at bounding box center [696, 264] width 203 height 137
type textarea "[DATE] - [PERSON_NAME] sent us the World Hardwood Group Key Risk revision for […"
click at [555, 360] on div "Step details 1 Insurer notification + Add Note Save & Close Date created: Note …" at bounding box center [693, 237] width 300 height 358
click at [565, 363] on span "+ Attach File" at bounding box center [579, 357] width 44 height 13
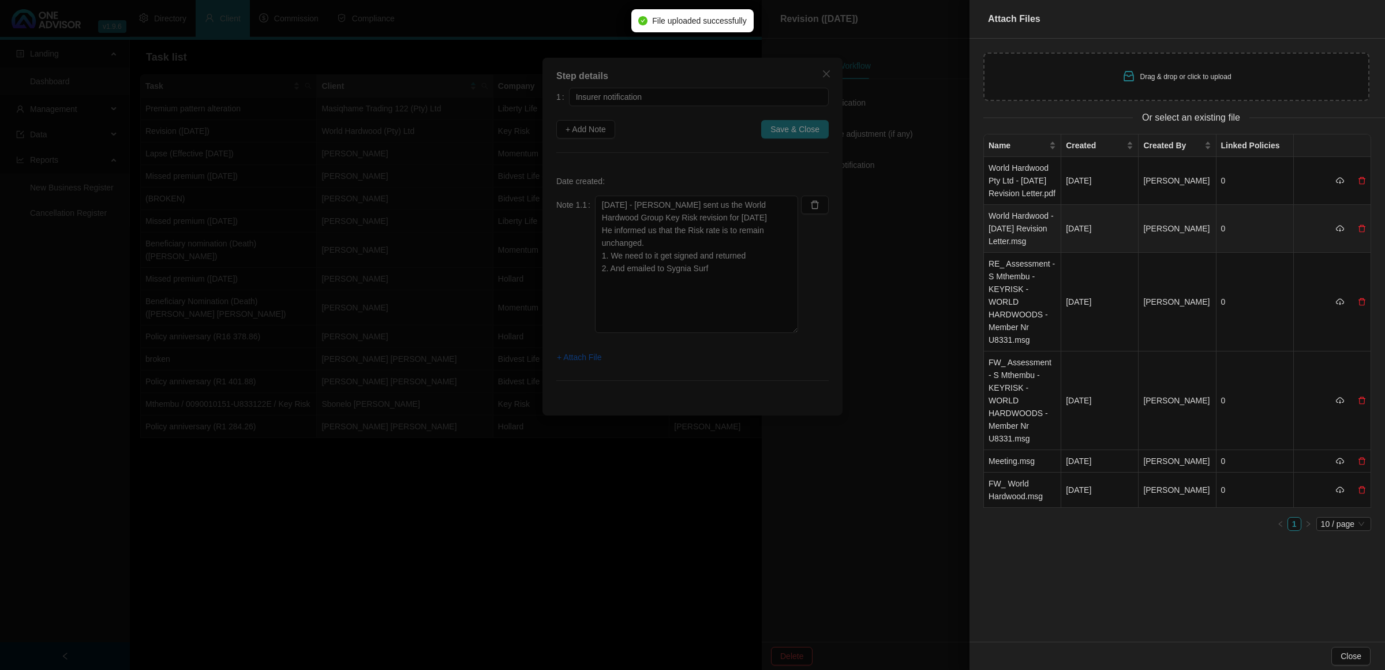
click at [1006, 232] on td "World Hardwood - [DATE] Revision Letter.msg" at bounding box center [1022, 229] width 77 height 48
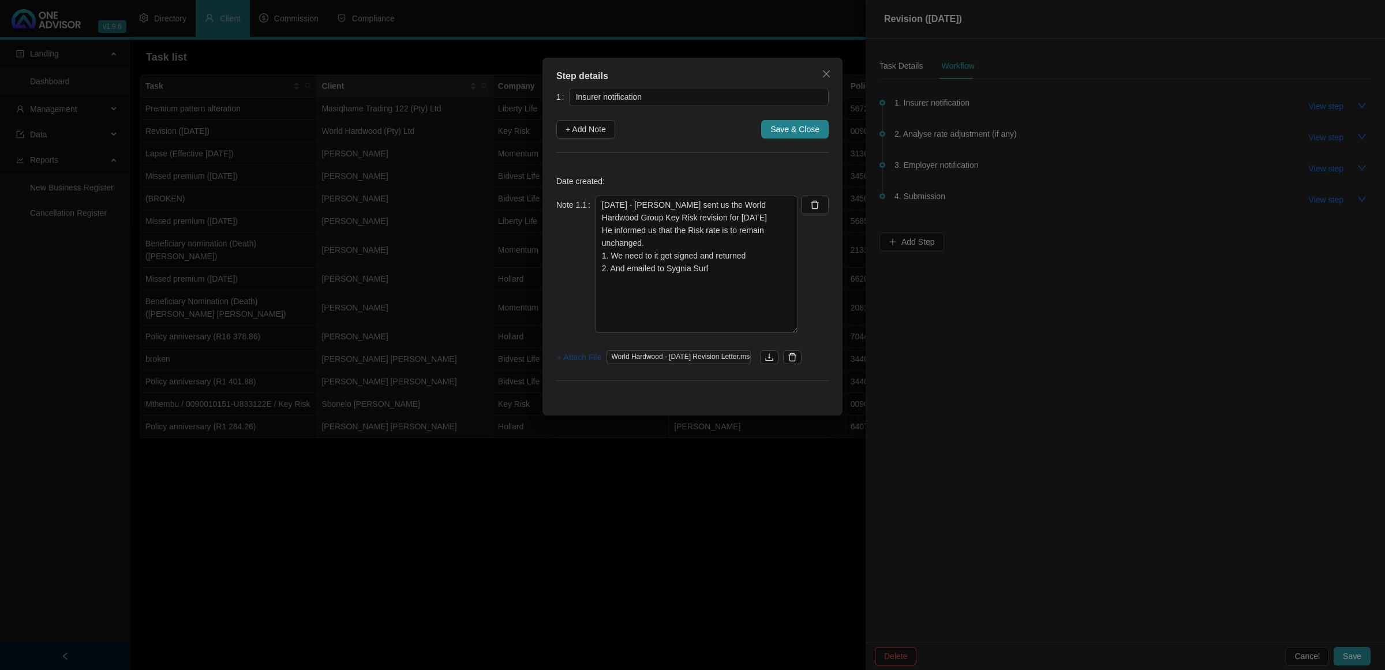
click at [581, 353] on span "+ Attach File" at bounding box center [579, 357] width 44 height 13
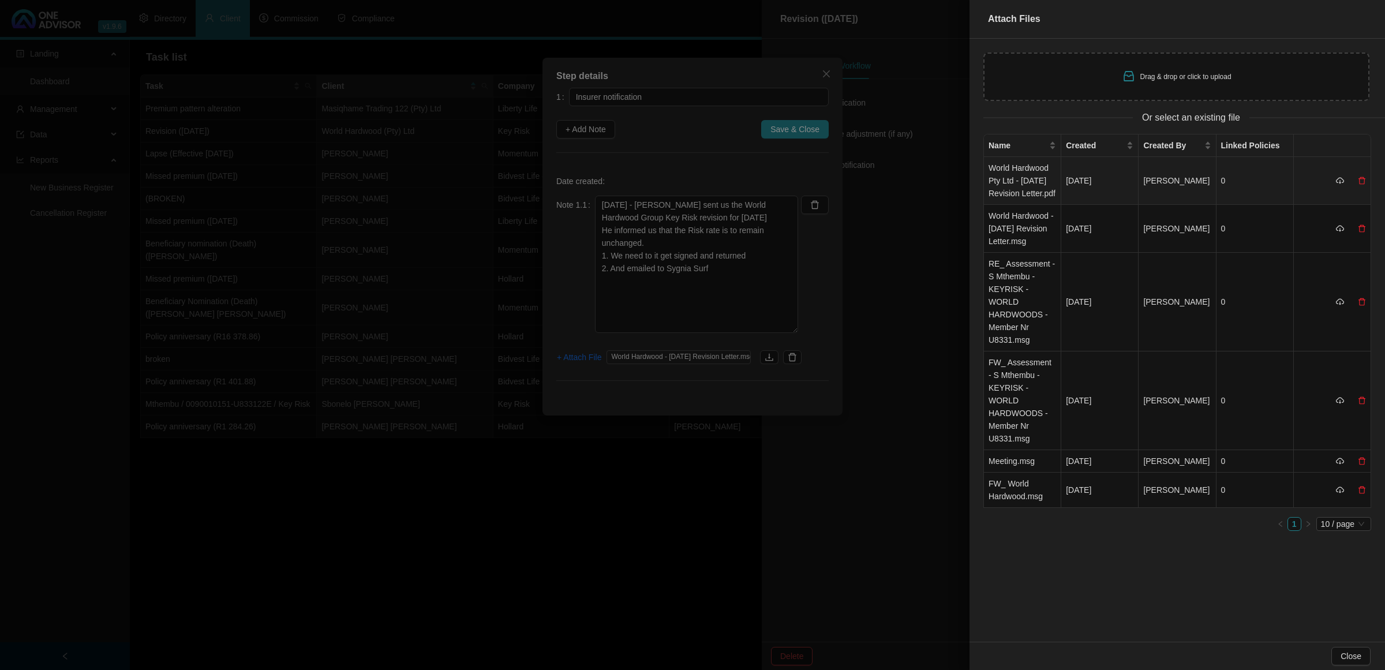
click at [1002, 176] on td "World Hardwood Pty Ltd - [DATE] Revision Letter.pdf" at bounding box center [1022, 181] width 77 height 48
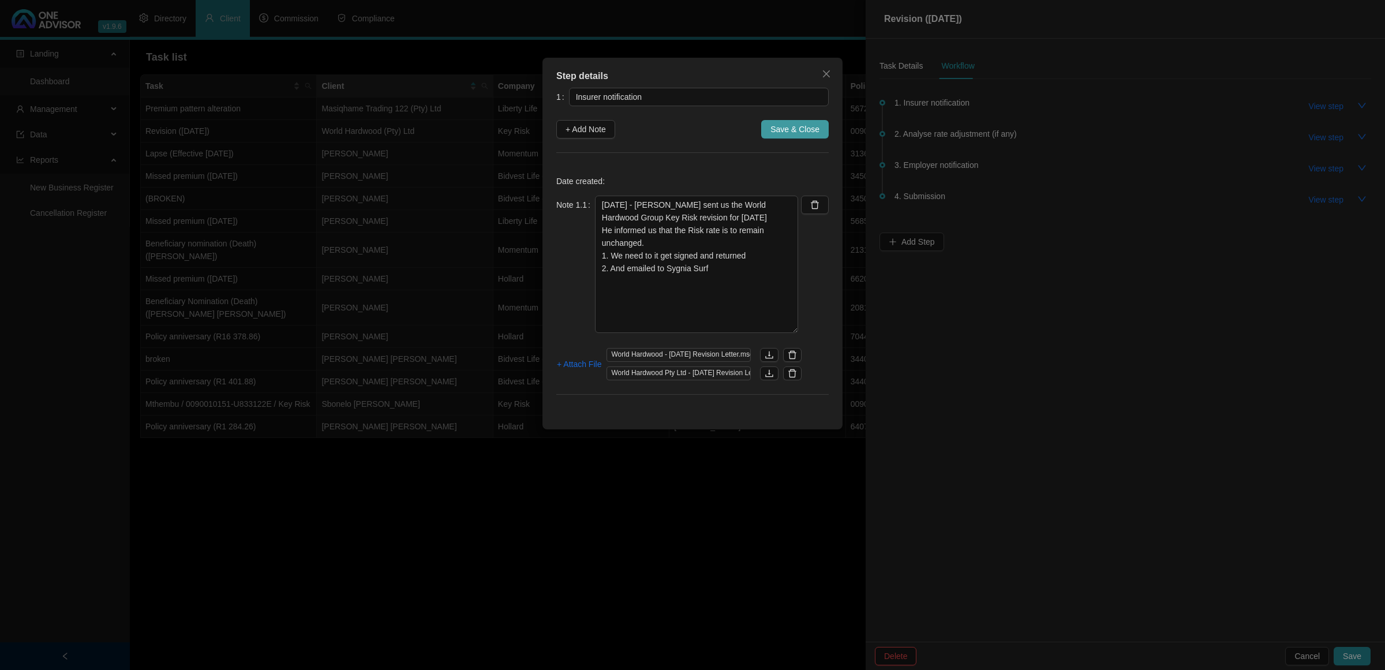
click at [780, 130] on span "Save & Close" at bounding box center [795, 129] width 49 height 13
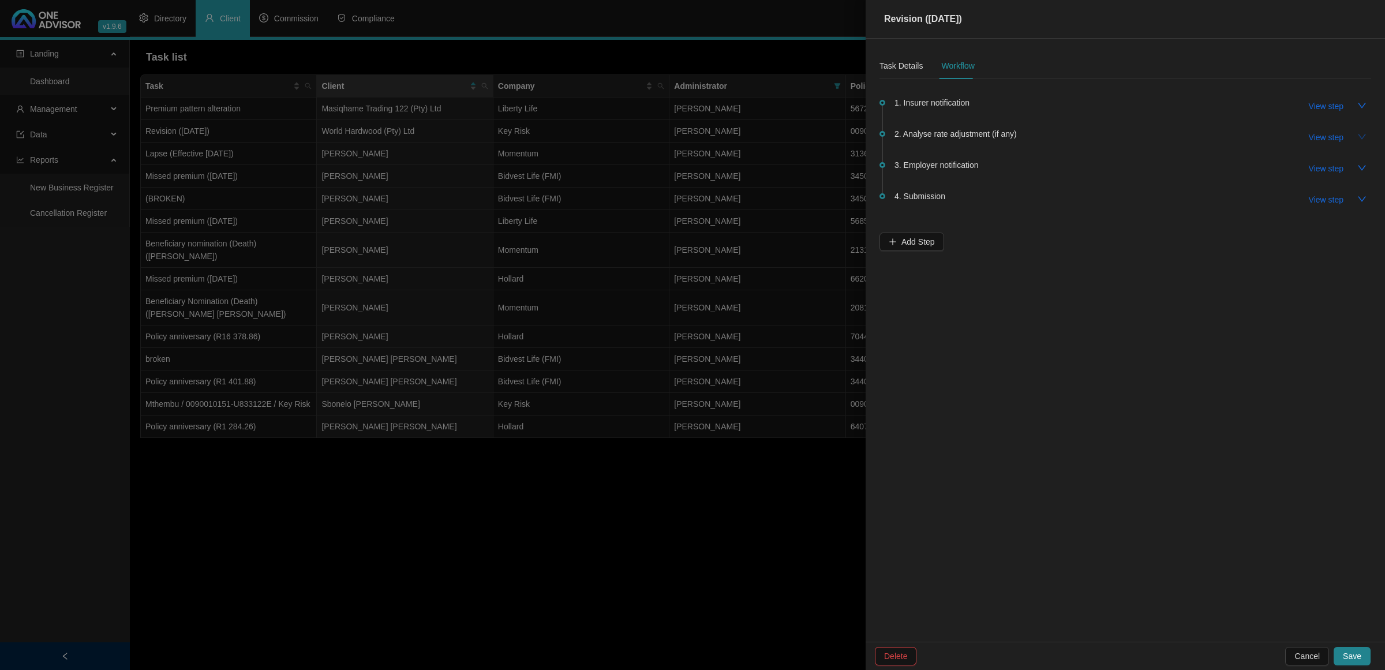
click at [1361, 140] on icon "down" at bounding box center [1362, 136] width 9 height 9
click at [1361, 140] on icon "up" at bounding box center [1362, 136] width 9 height 9
click at [1328, 139] on span "View step" at bounding box center [1326, 137] width 35 height 13
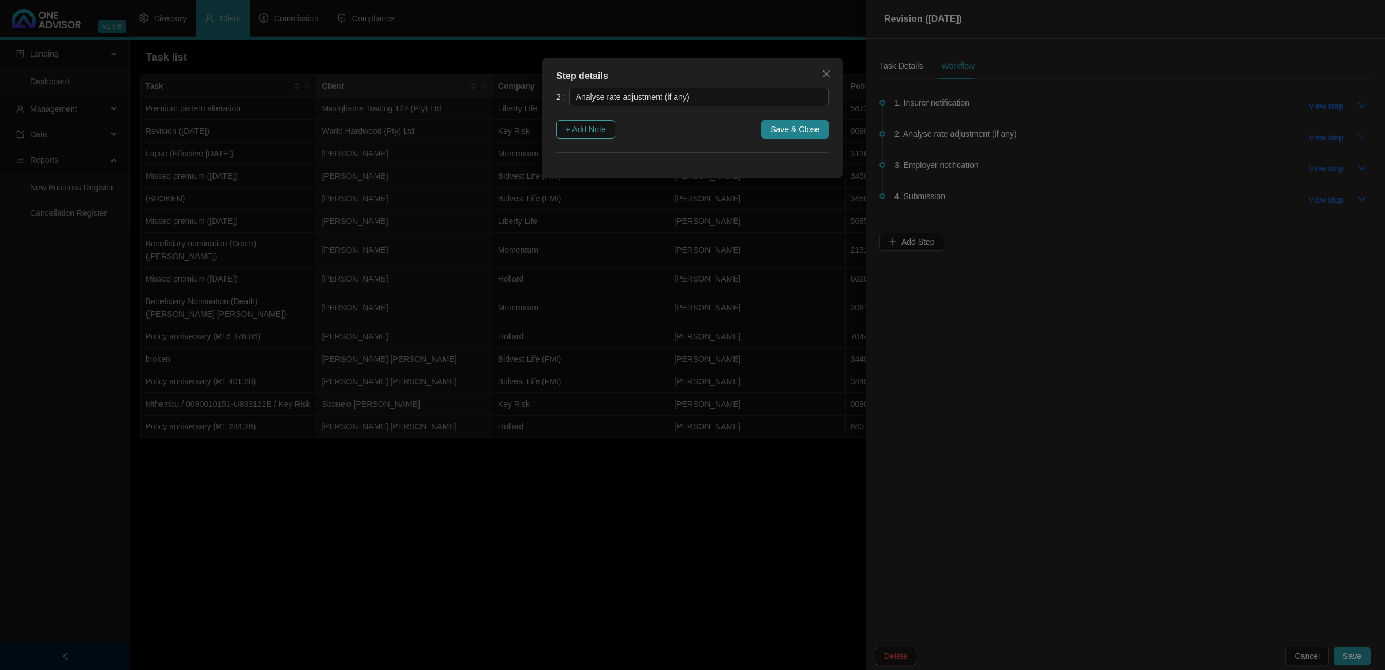
click at [586, 129] on span "+ Add Note" at bounding box center [586, 129] width 40 height 13
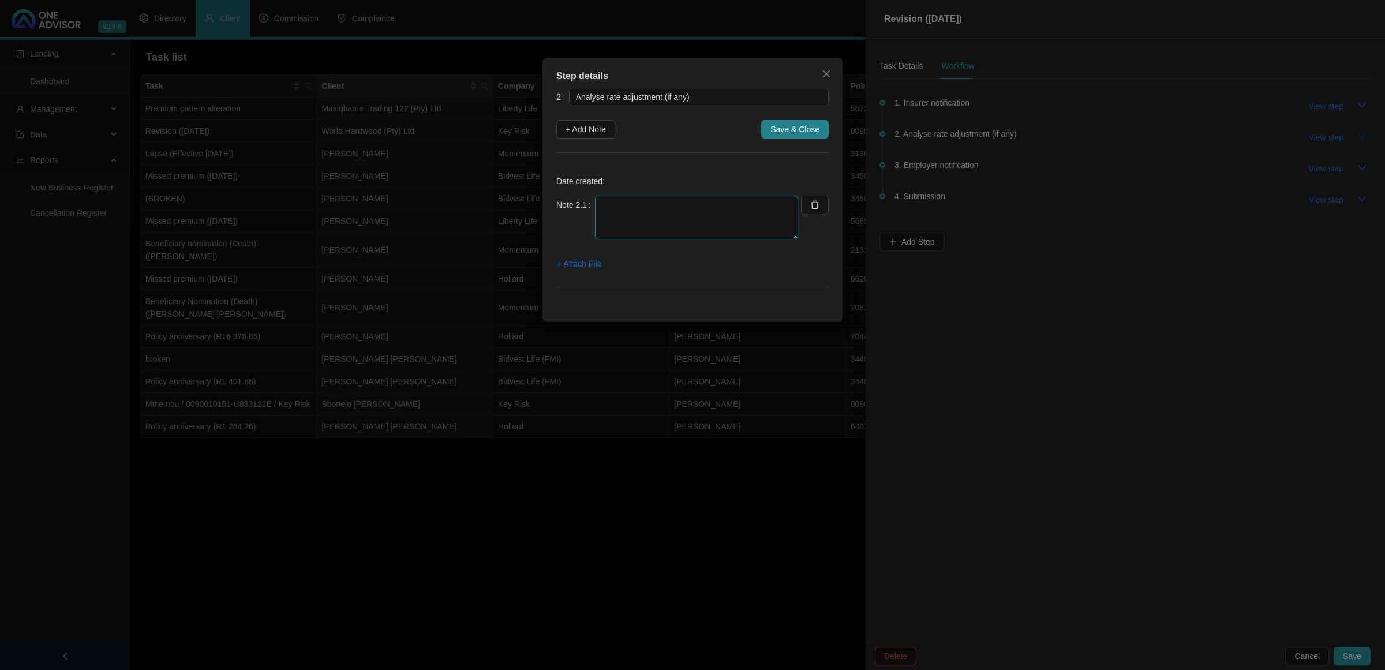
click at [616, 202] on textarea at bounding box center [696, 218] width 203 height 44
click at [820, 71] on span "Close" at bounding box center [826, 73] width 18 height 9
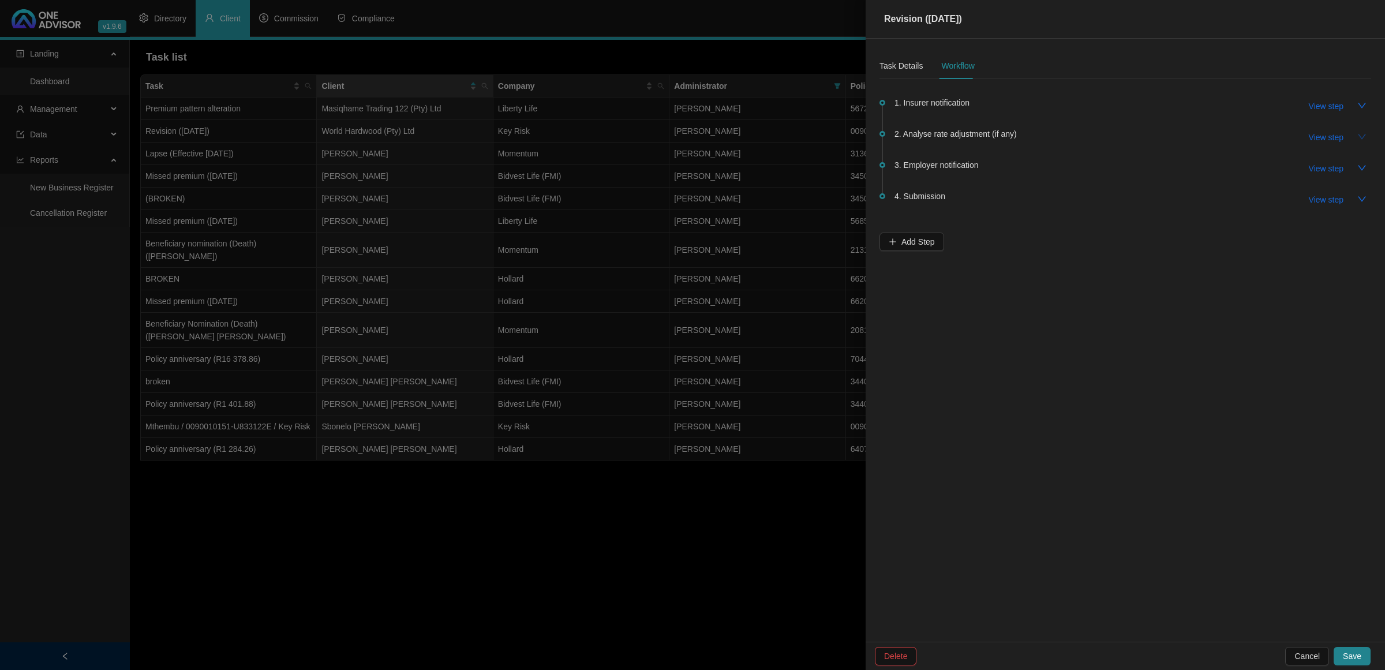
click at [451, 584] on div at bounding box center [692, 335] width 1385 height 670
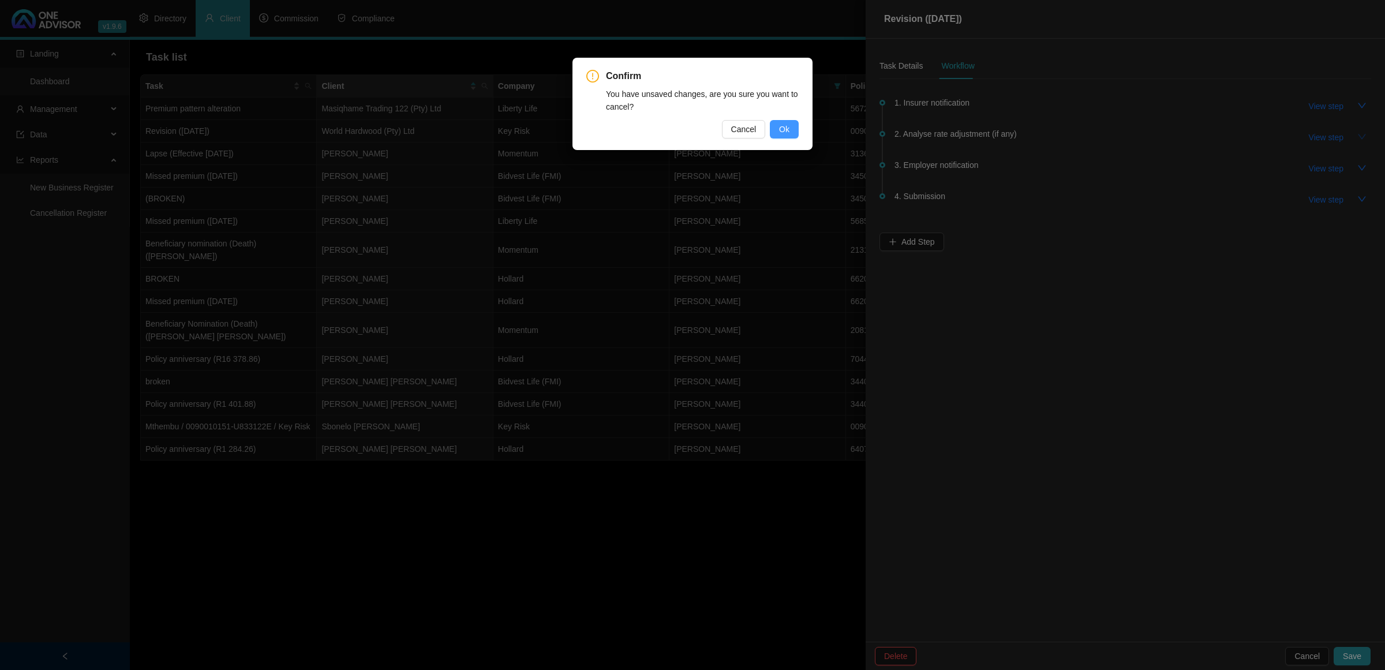
click at [785, 128] on span "Ok" at bounding box center [784, 129] width 10 height 13
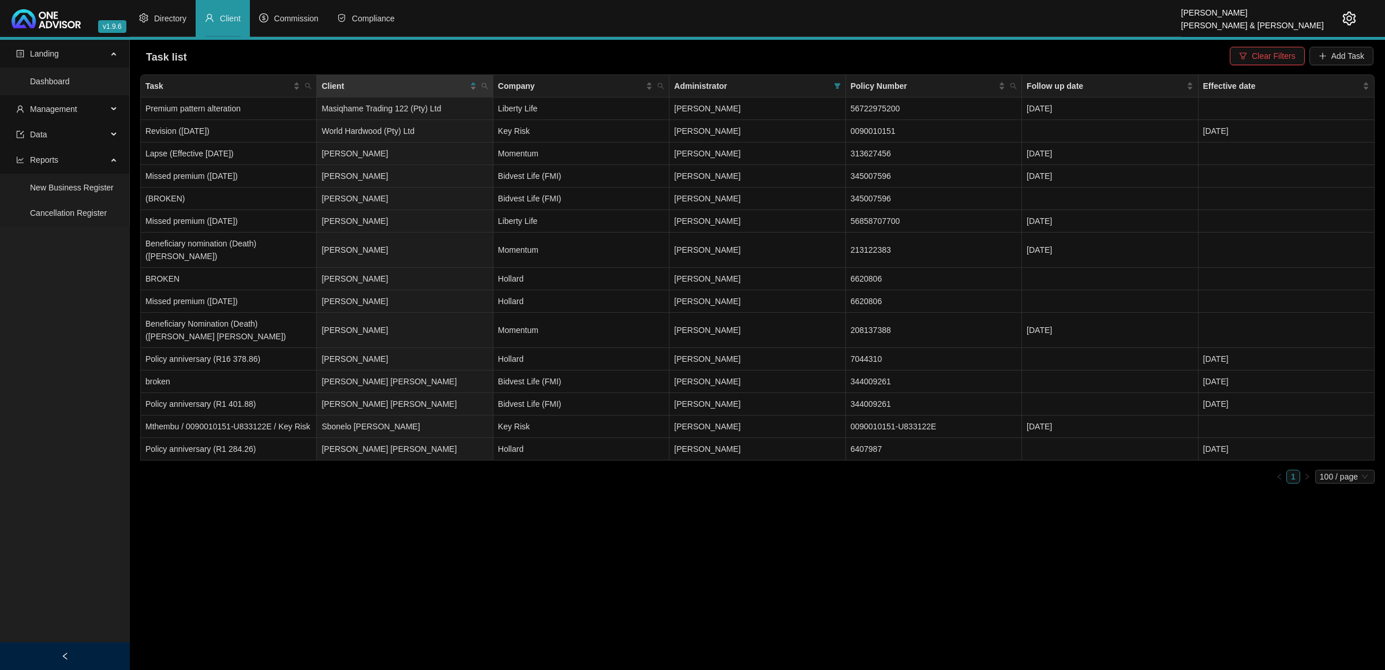
click at [223, 18] on span "Client" at bounding box center [230, 18] width 21 height 9
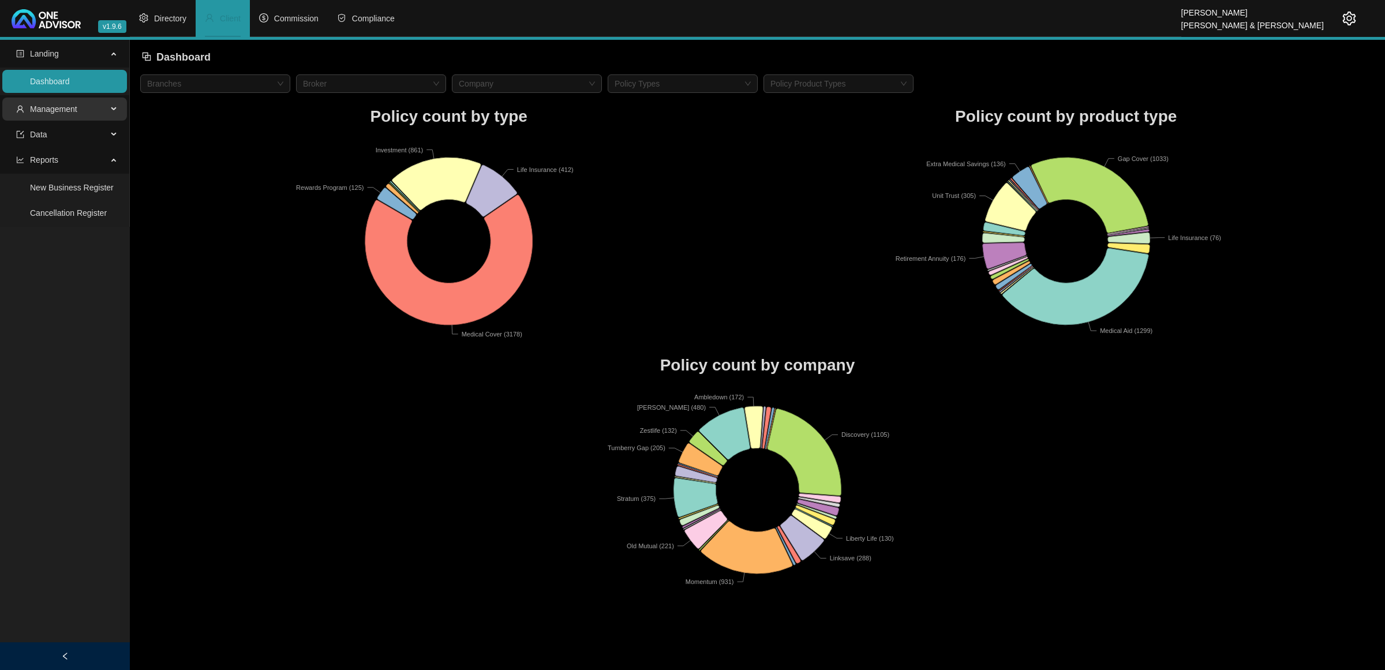
click at [85, 104] on span "Management" at bounding box center [61, 109] width 91 height 23
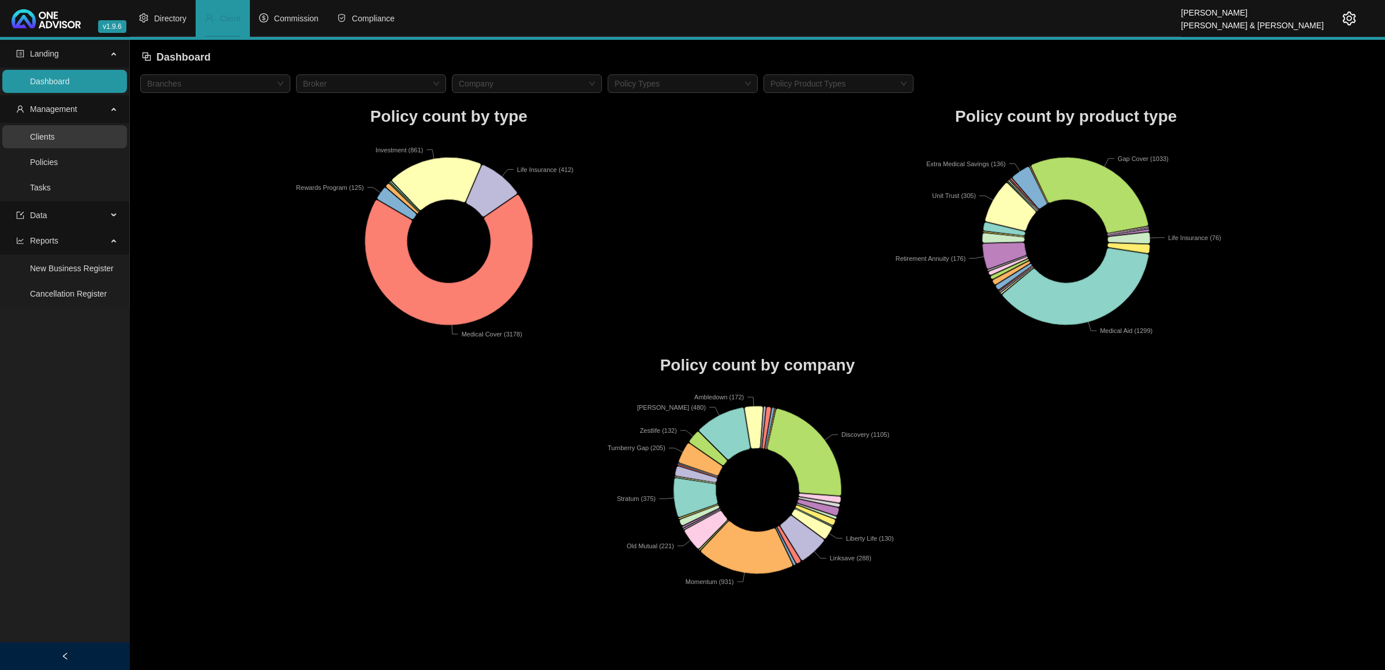
click at [55, 140] on link "Clients" at bounding box center [42, 136] width 25 height 9
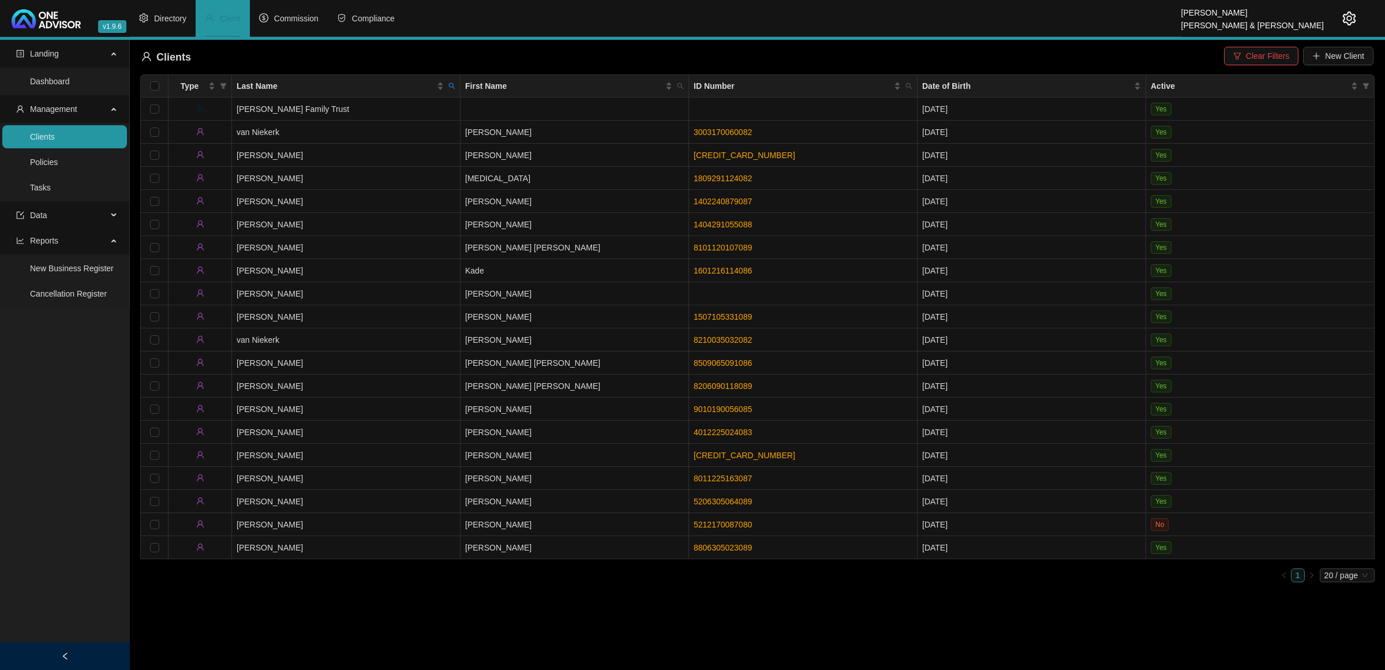
click at [455, 91] on span "Last Name" at bounding box center [452, 85] width 12 height 17
type input "du br"
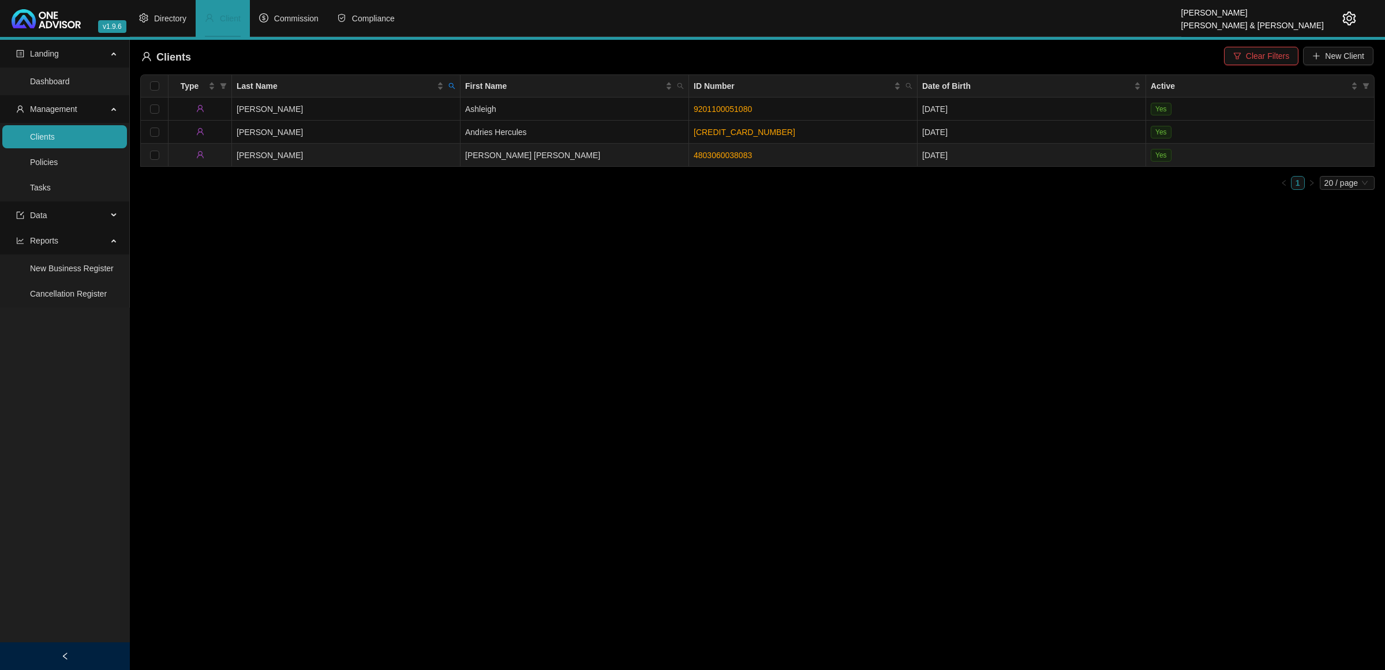
click at [378, 156] on td "[PERSON_NAME]" at bounding box center [346, 155] width 229 height 23
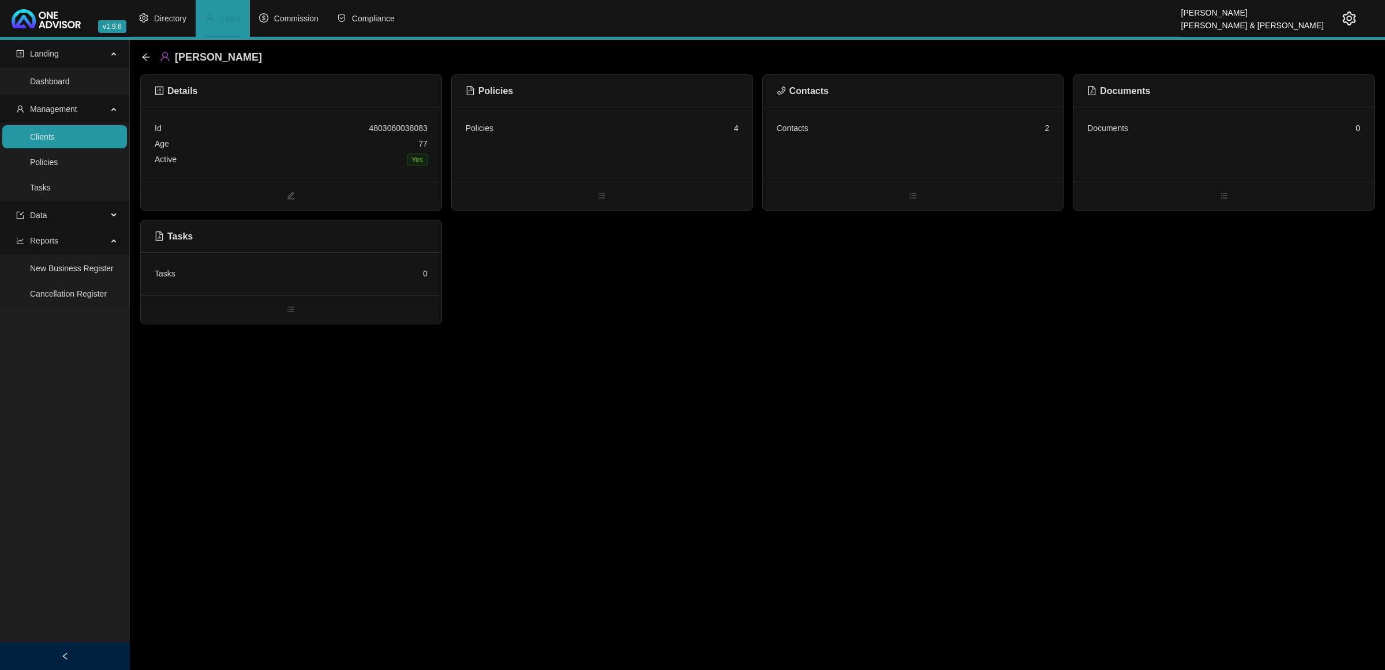
click at [668, 163] on div "Policies 4" at bounding box center [602, 144] width 301 height 75
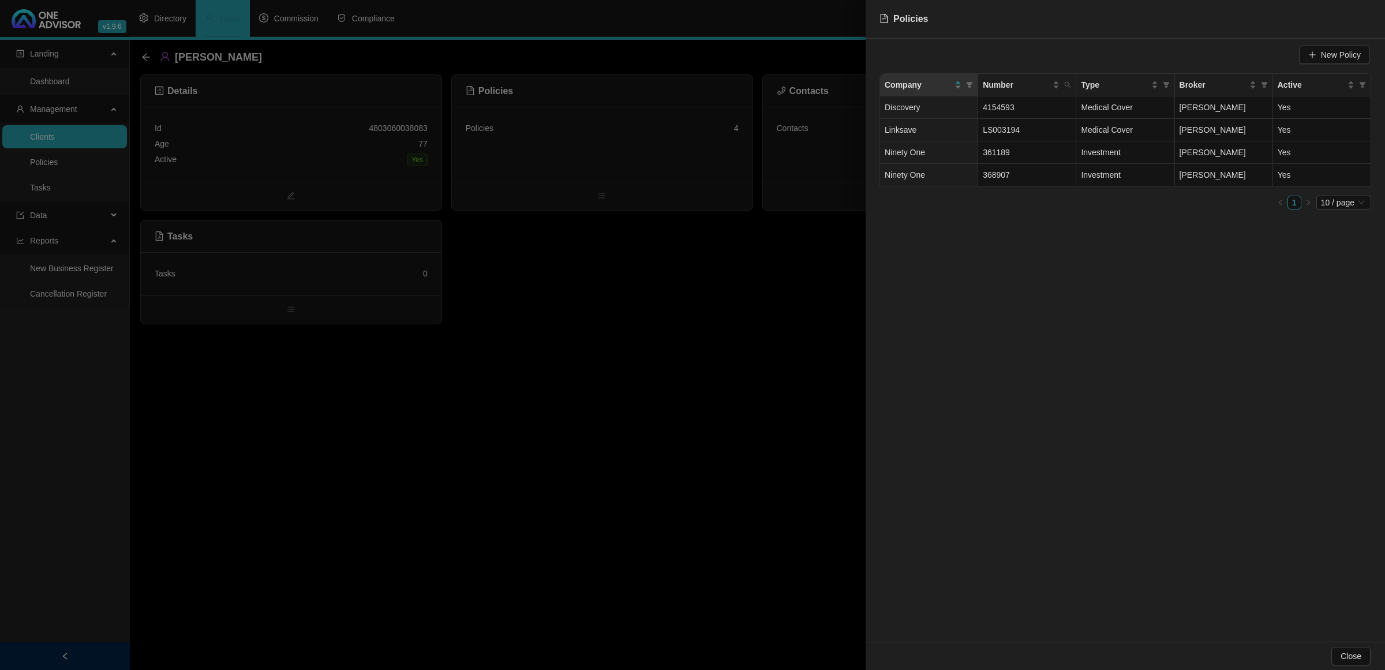
click at [726, 307] on div at bounding box center [692, 335] width 1385 height 670
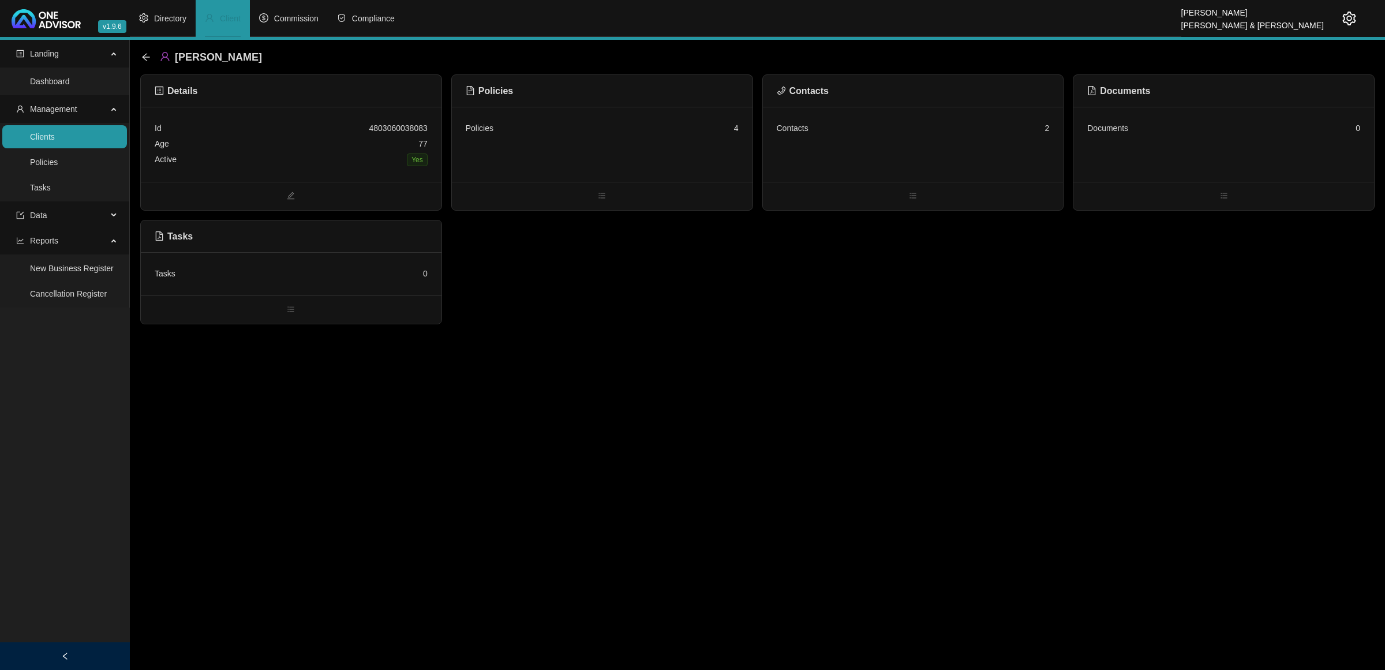
click at [924, 141] on div "Contacts 2" at bounding box center [913, 144] width 301 height 75
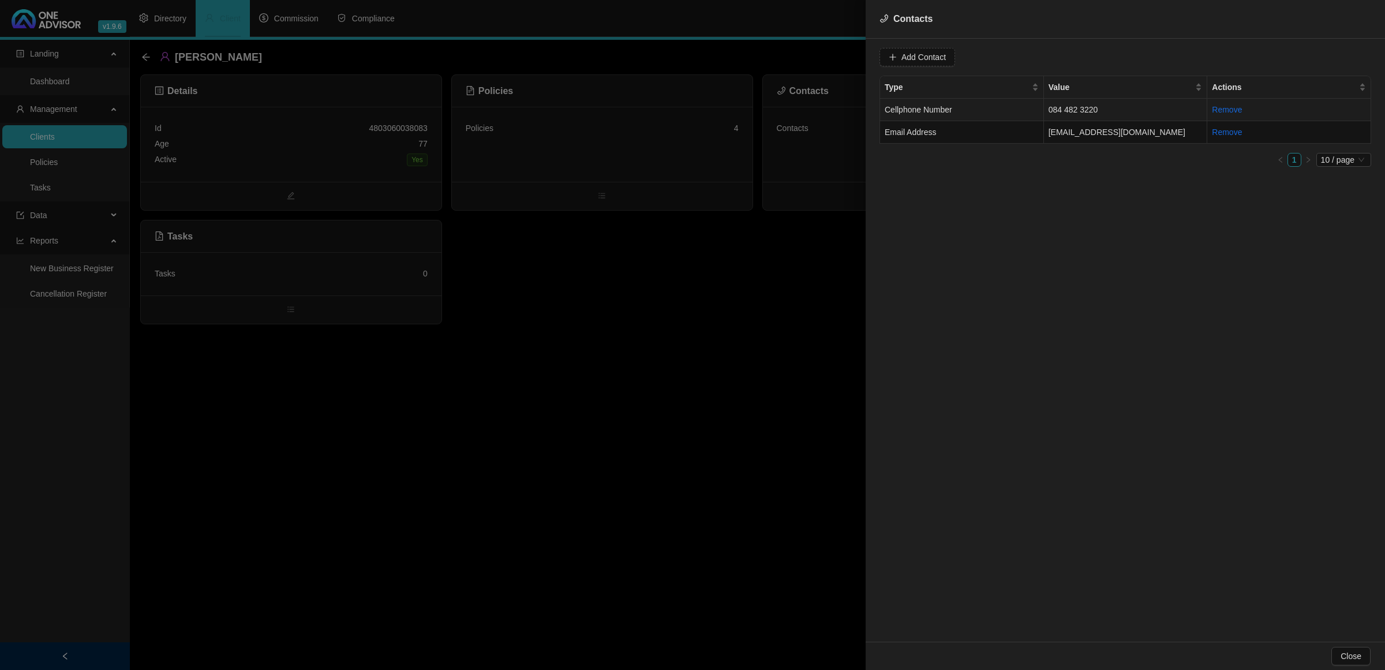
click at [972, 111] on td "Cellphone Number" at bounding box center [962, 110] width 164 height 23
click at [1121, 57] on span "Cellphone Number" at bounding box center [1100, 56] width 73 height 17
click at [1100, 117] on div "Primary Cellphone Number" at bounding box center [1089, 117] width 68 height 13
click at [1222, 59] on span "Update Contact" at bounding box center [1239, 57] width 56 height 13
click at [1034, 132] on td "Email Address" at bounding box center [962, 132] width 164 height 23
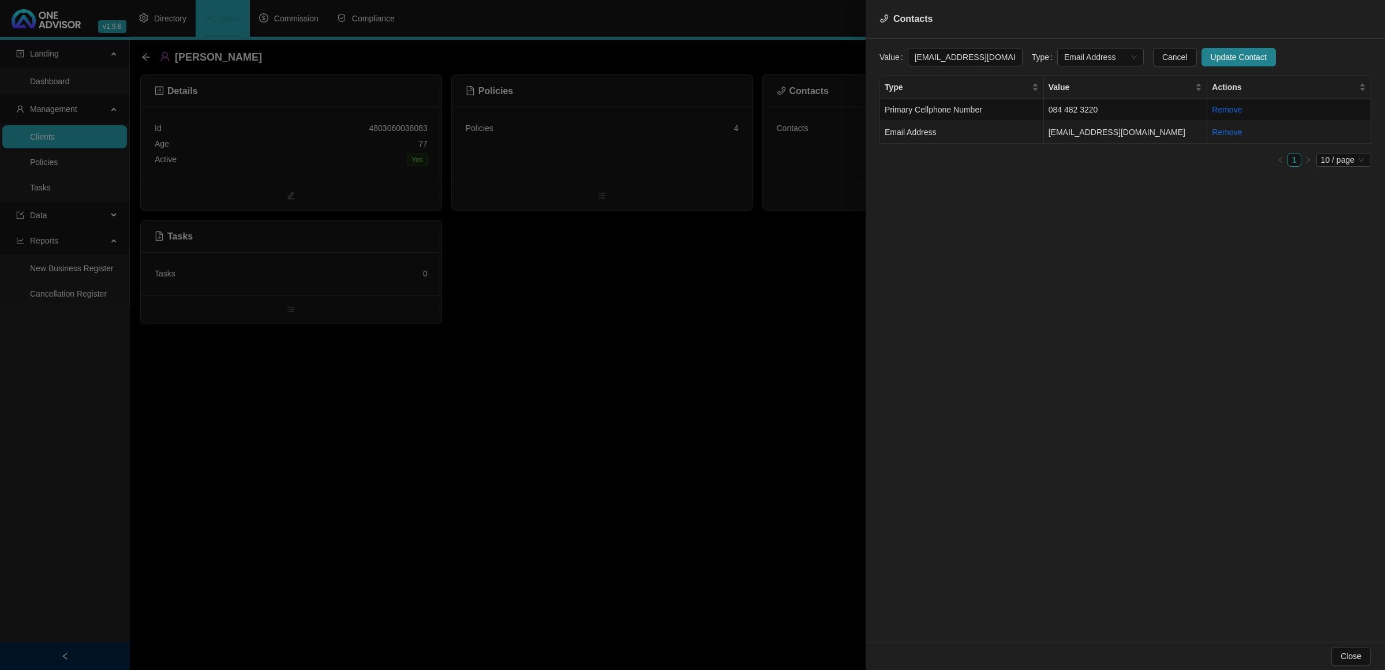
scroll to position [0, 20]
click at [1064, 61] on span "Email Address" at bounding box center [1100, 56] width 73 height 17
click at [1072, 128] on div "Primary Email Address" at bounding box center [1089, 135] width 82 height 18
click at [1202, 61] on button "Update Contact" at bounding box center [1239, 57] width 74 height 18
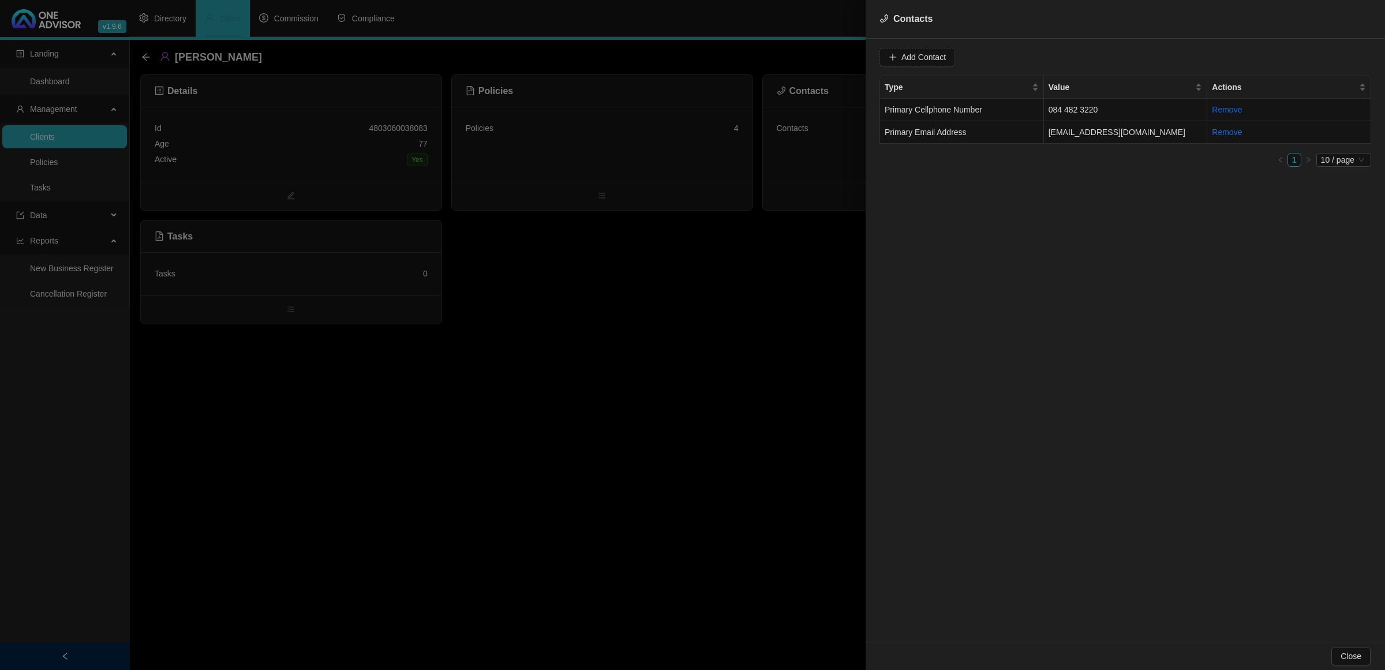
click at [597, 309] on div at bounding box center [692, 335] width 1385 height 670
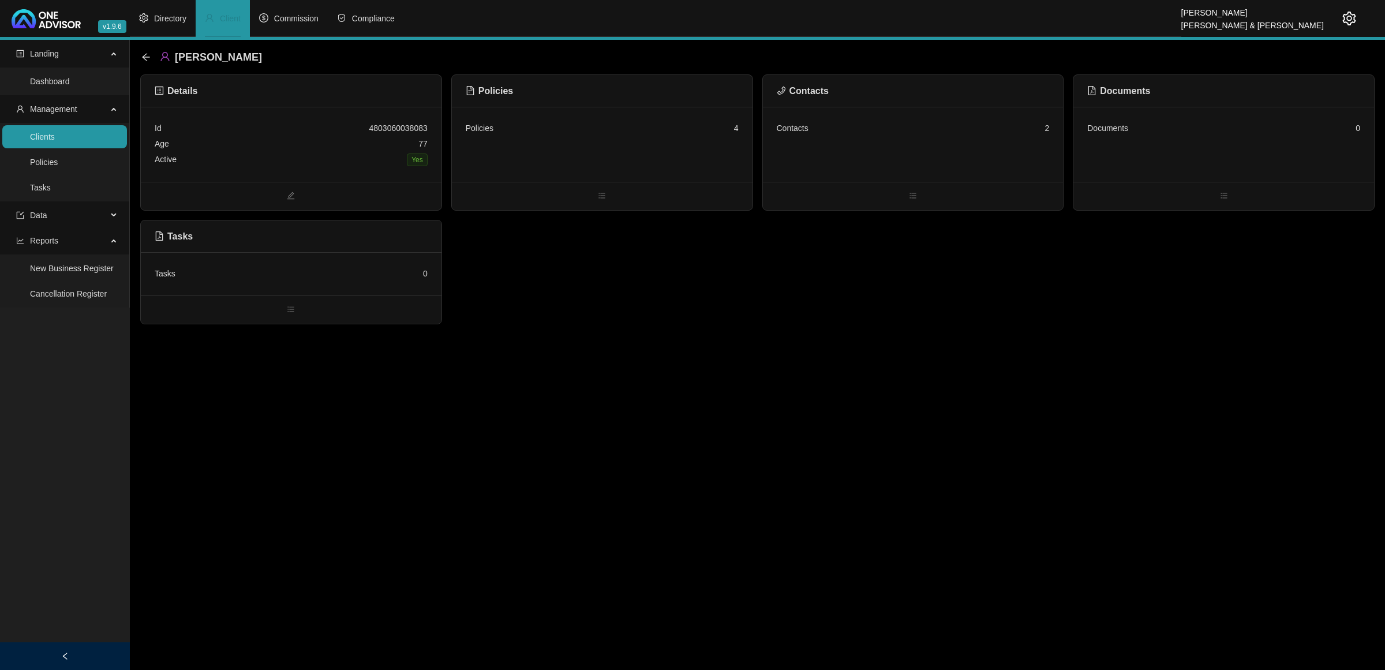
click at [941, 160] on div "Contacts 2" at bounding box center [913, 144] width 301 height 75
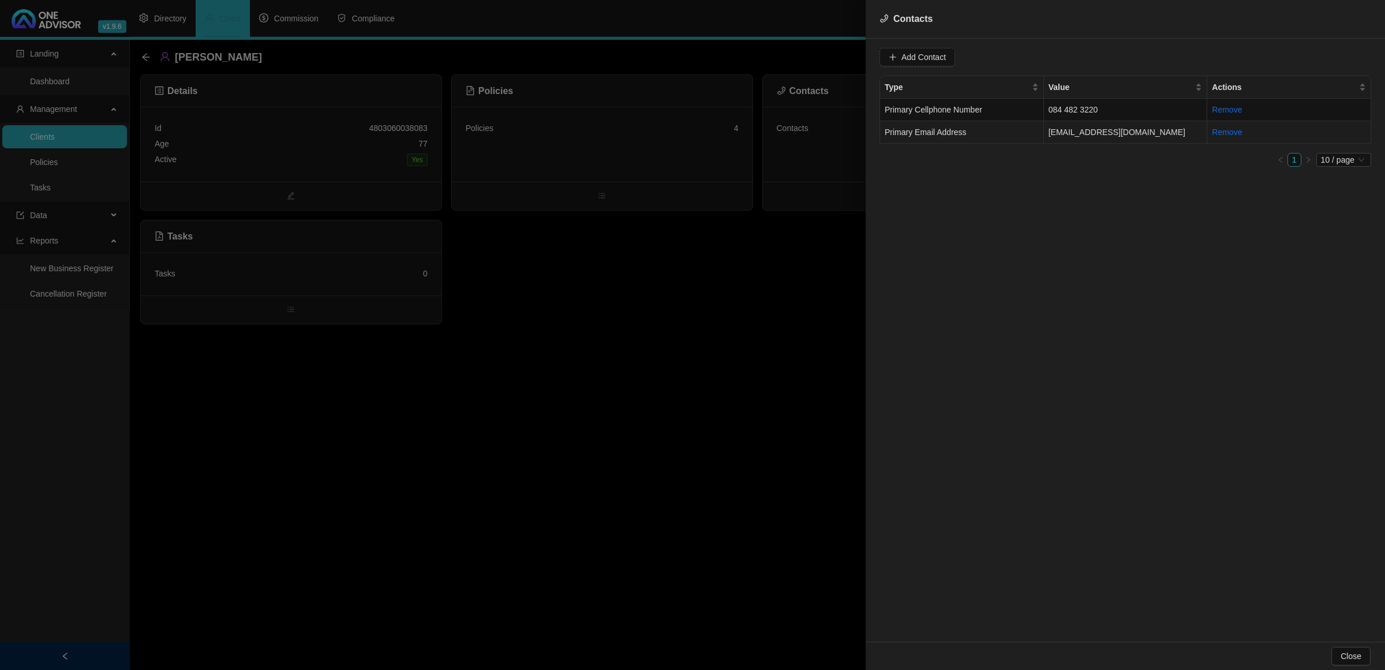
click at [1017, 139] on td "Primary Email Address" at bounding box center [962, 132] width 164 height 23
drag, startPoint x: 1007, startPoint y: 61, endPoint x: 815, endPoint y: 62, distance: 192.2
click at [815, 62] on div "Contacts Value [EMAIL_ADDRESS][DOMAIN_NAME] Type Primary Email Address Cancel U…" at bounding box center [692, 335] width 1385 height 670
click at [654, 338] on div at bounding box center [692, 335] width 1385 height 670
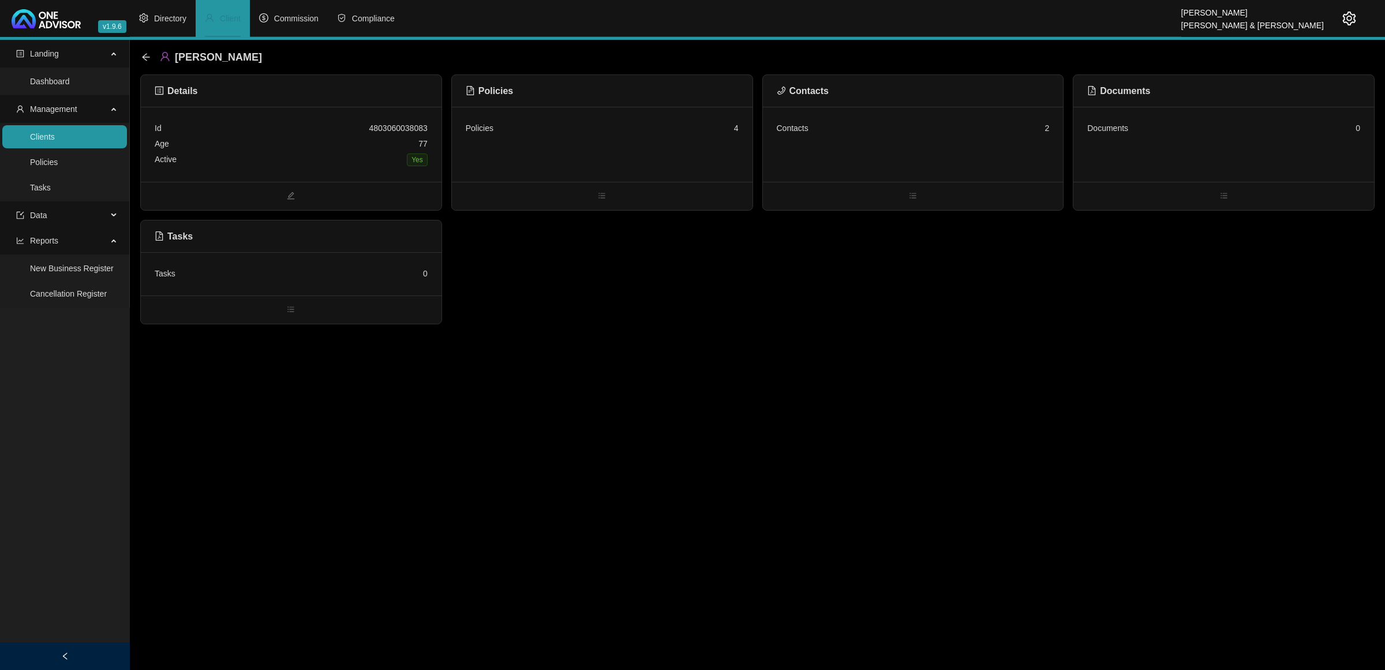
click at [693, 156] on div "Policies 4" at bounding box center [602, 144] width 301 height 75
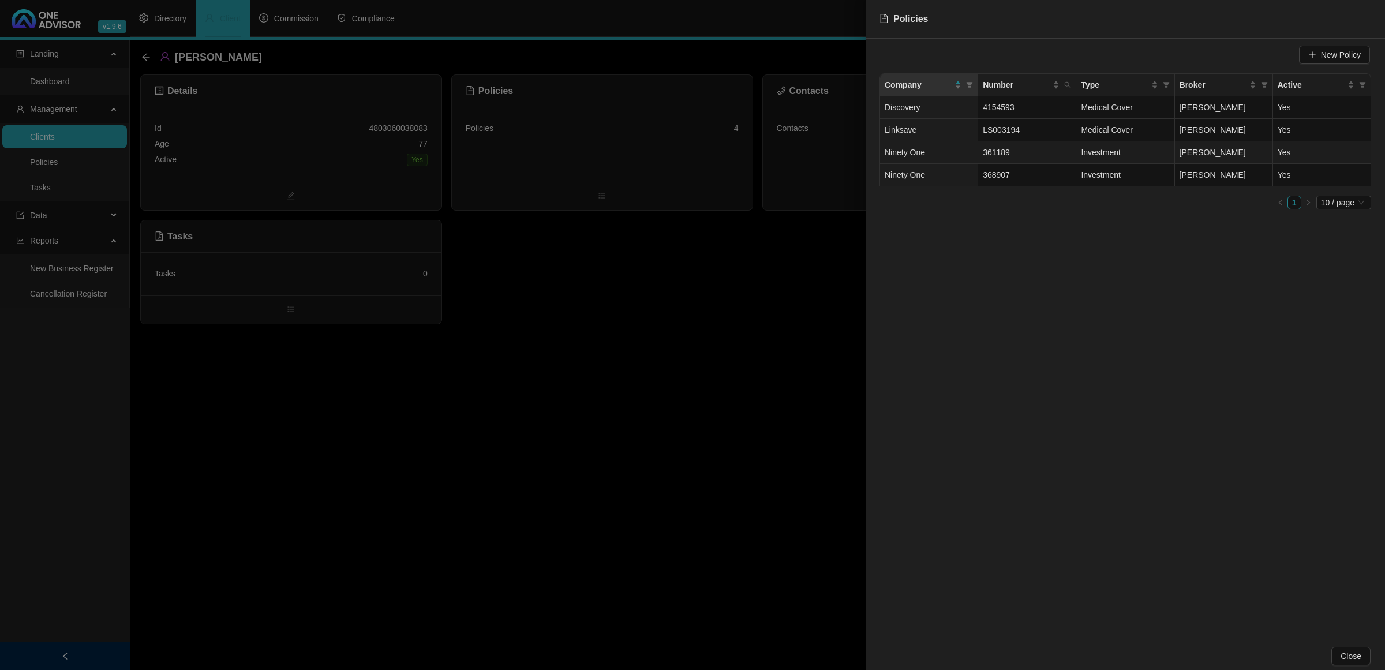
click at [1030, 156] on td "361189" at bounding box center [1027, 152] width 98 height 23
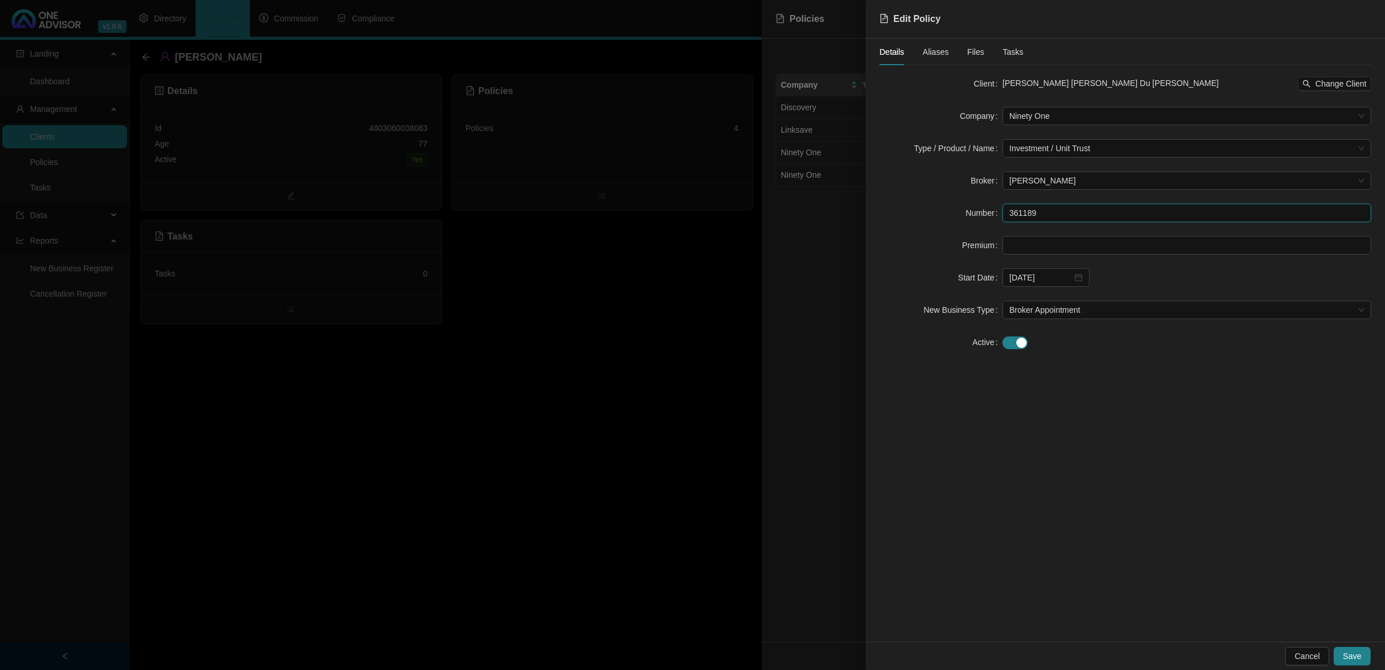
drag, startPoint x: 1055, startPoint y: 216, endPoint x: 948, endPoint y: 214, distance: 107.4
click at [958, 214] on div "Number 361189" at bounding box center [1126, 213] width 492 height 18
click at [428, 522] on div at bounding box center [692, 335] width 1385 height 670
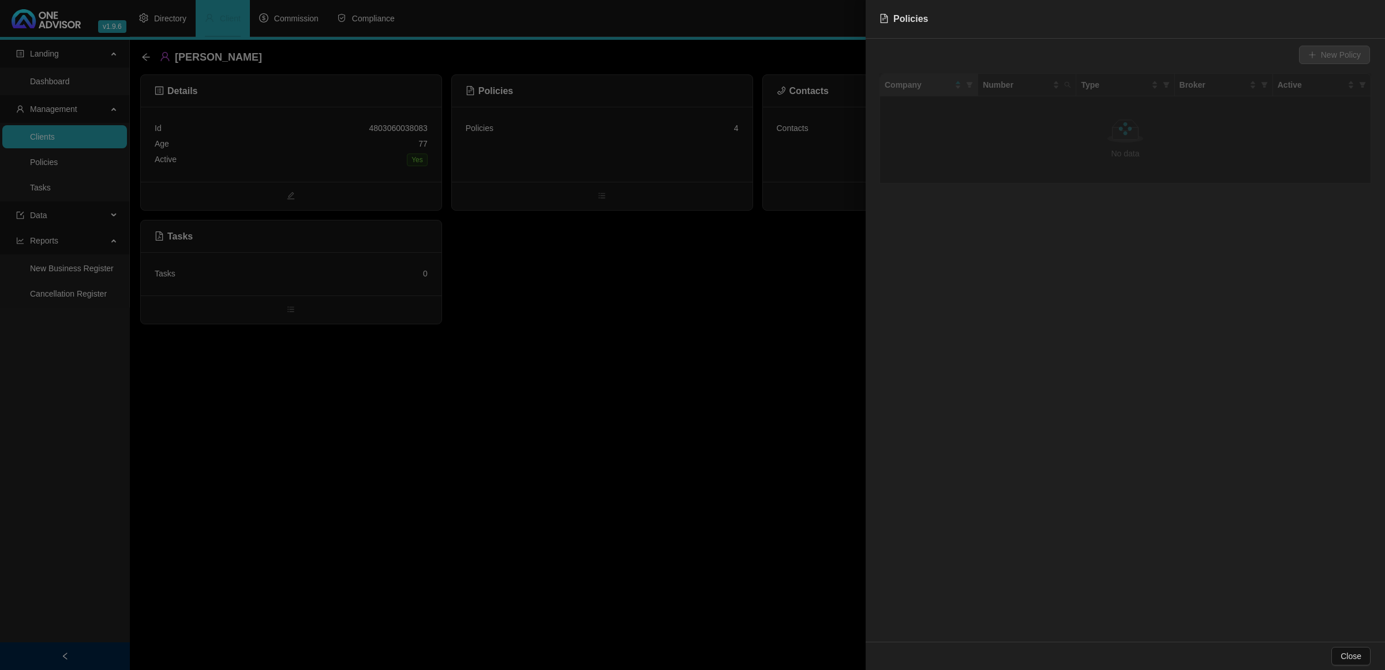
click at [769, 128] on div at bounding box center [692, 335] width 1385 height 670
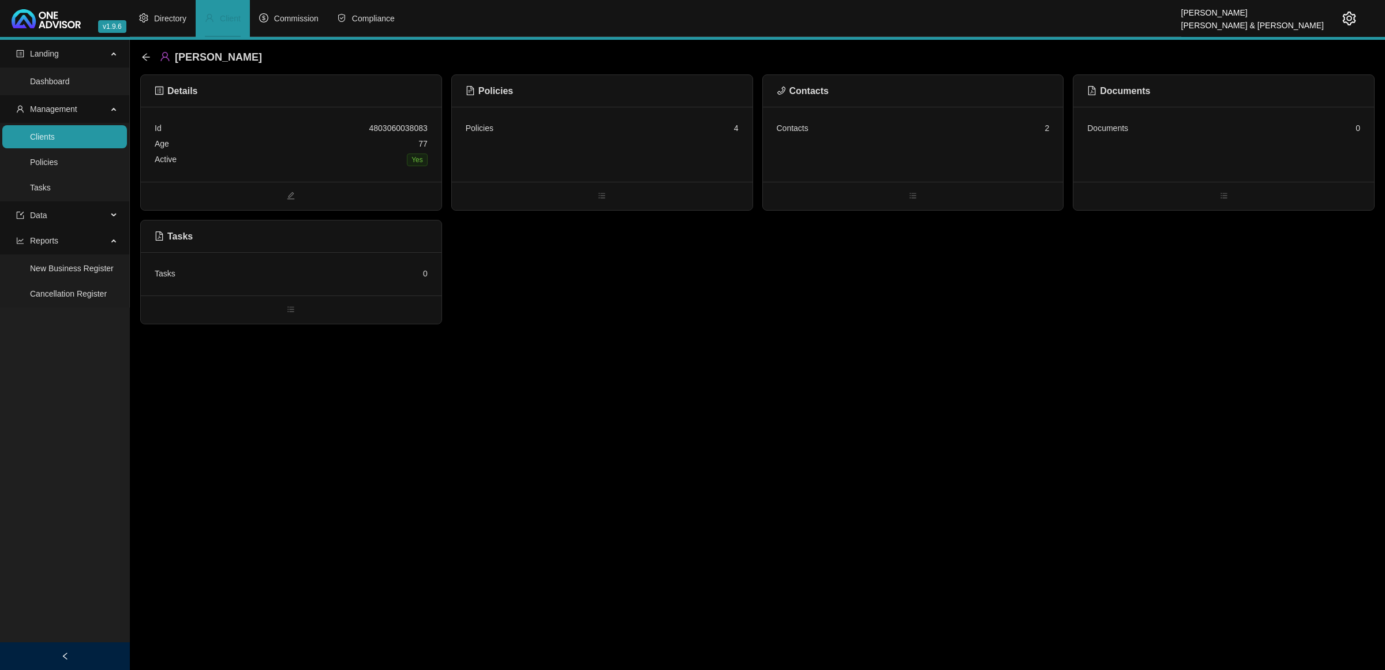
click at [804, 128] on div "Contacts" at bounding box center [793, 128] width 32 height 13
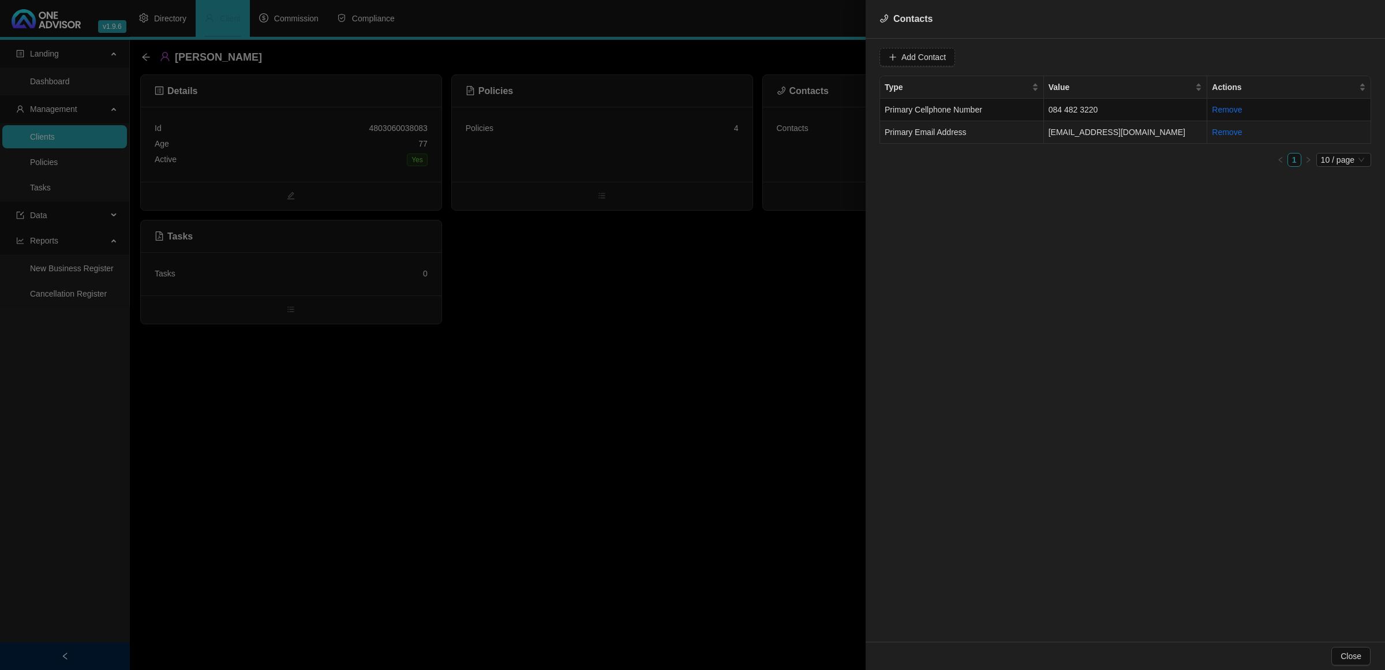
click at [1149, 132] on td "[EMAIL_ADDRESS][DOMAIN_NAME]" at bounding box center [1126, 132] width 164 height 23
drag, startPoint x: 1008, startPoint y: 57, endPoint x: 826, endPoint y: 58, distance: 181.8
click at [826, 58] on div "Contacts Value [EMAIL_ADDRESS][DOMAIN_NAME] Type Primary Email Address Cancel U…" at bounding box center [692, 335] width 1385 height 670
click at [699, 356] on div at bounding box center [692, 335] width 1385 height 670
